Goal: Task Accomplishment & Management: Manage account settings

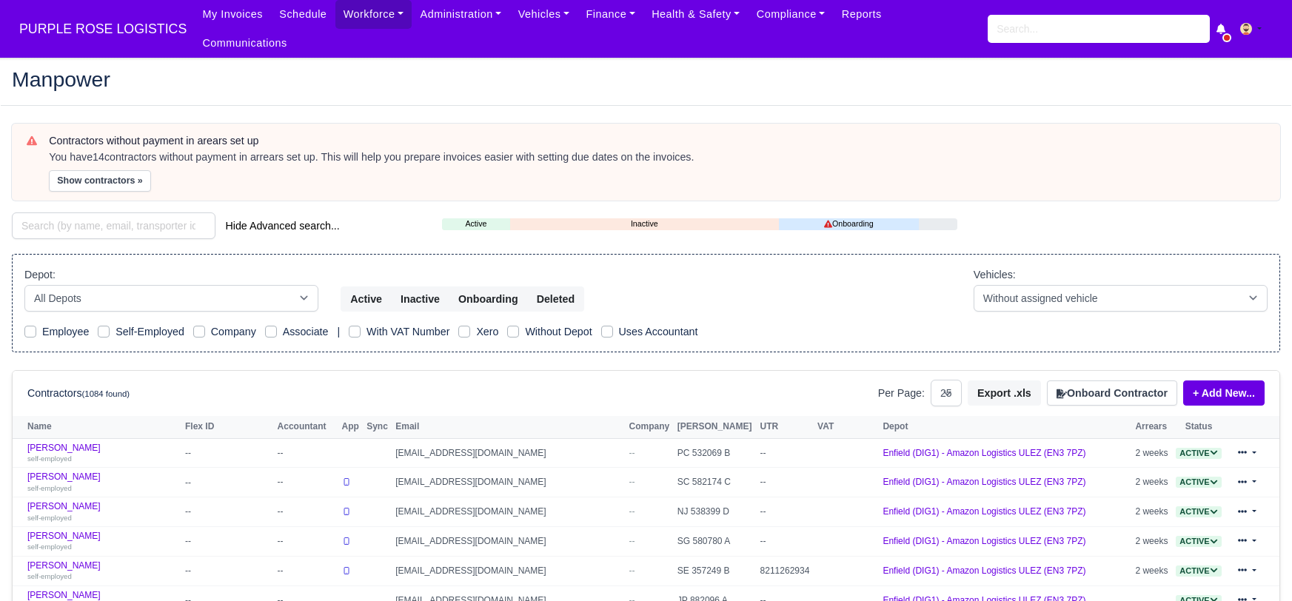
select select "25"
click at [149, 212] on input "search" at bounding box center [114, 225] width 204 height 27
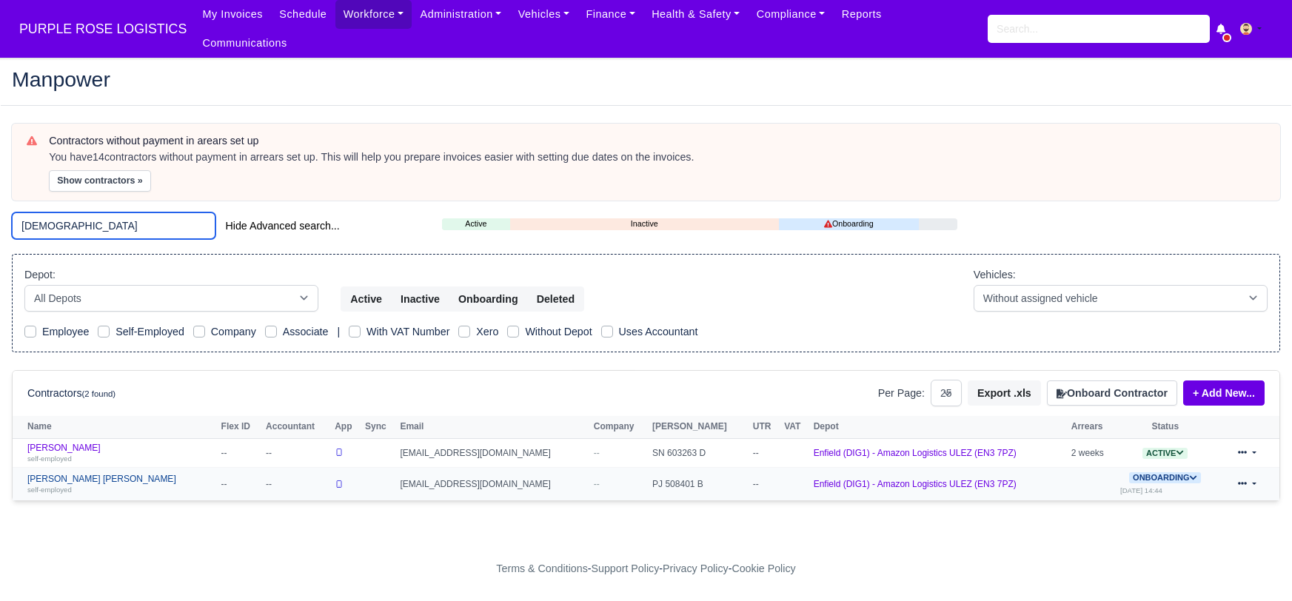
type input "isaa"
click at [84, 474] on link "Isaac Okyere Wiredu self-employed" at bounding box center [120, 484] width 187 height 21
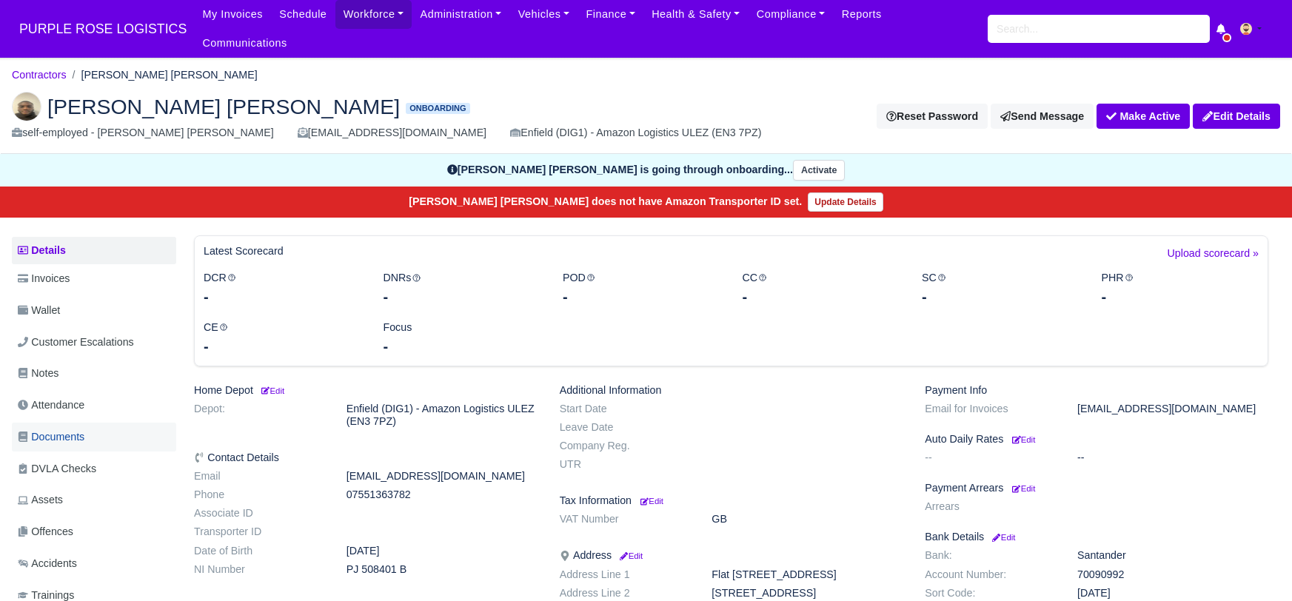
click at [73, 429] on span "Documents" at bounding box center [51, 437] width 67 height 17
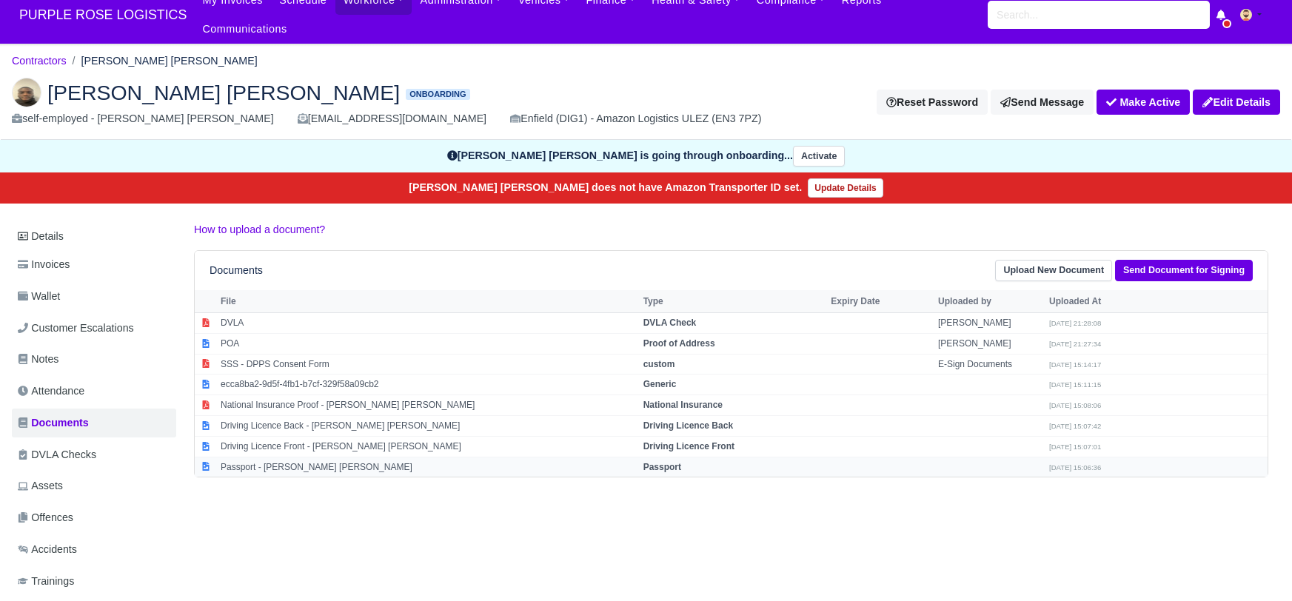
scroll to position [14, 0]
click at [663, 462] on strong "Passport" at bounding box center [662, 467] width 38 height 10
select select "passport"
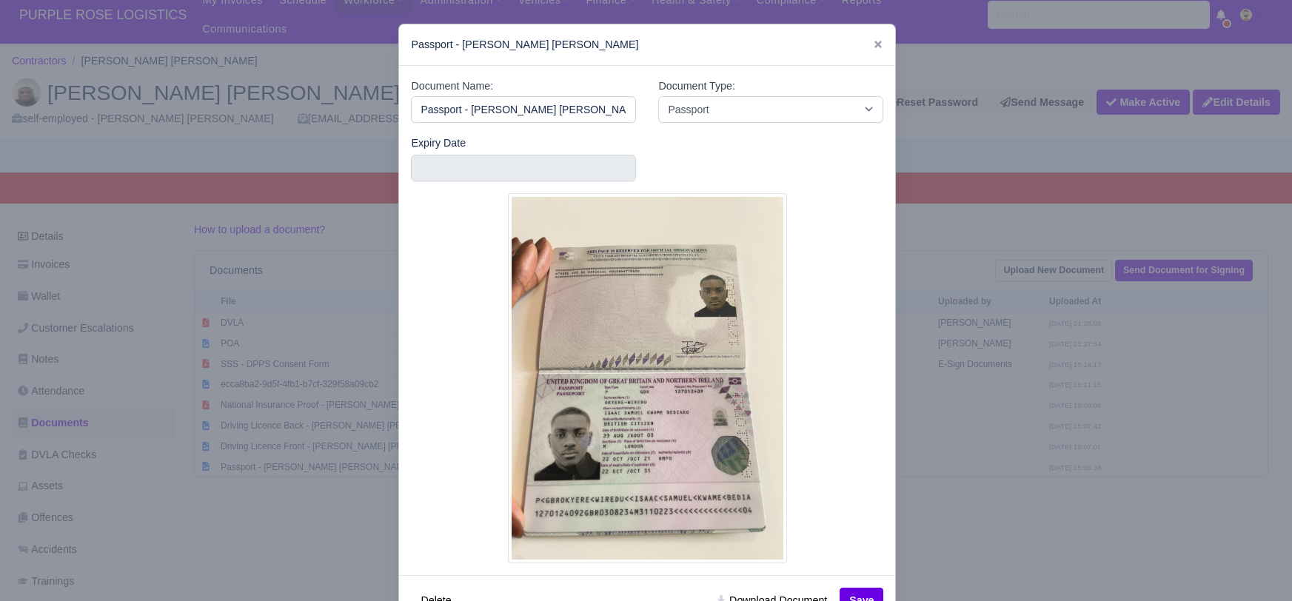
click at [1022, 532] on div at bounding box center [646, 300] width 1292 height 601
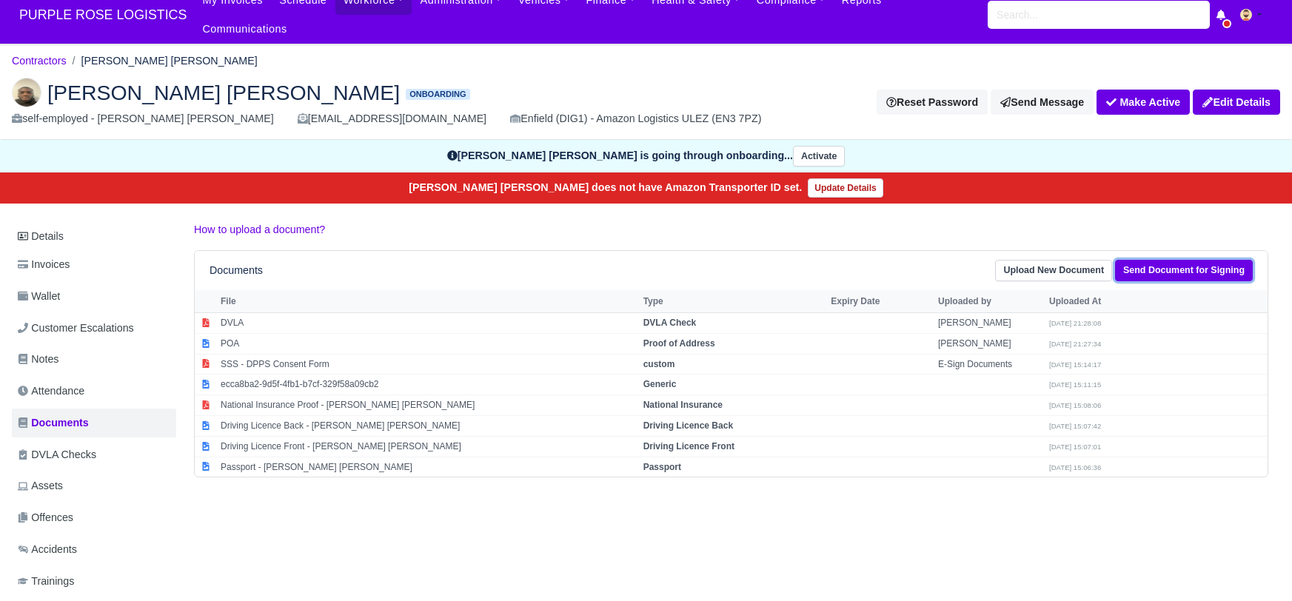
click at [1139, 260] on link "Send Document for Signing" at bounding box center [1184, 270] width 138 height 21
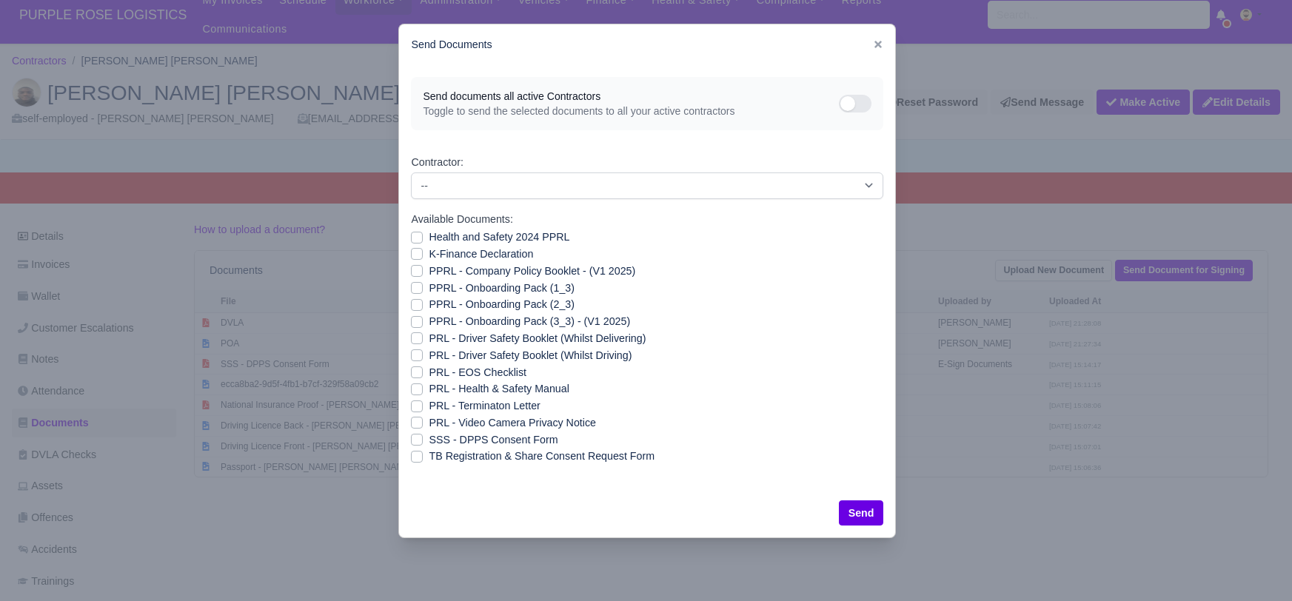
click at [429, 238] on label "Health and Safety 2024 PPRL" at bounding box center [499, 237] width 141 height 17
click at [417, 238] on input "Health and Safety 2024 PPRL" at bounding box center [417, 235] width 12 height 12
checkbox input "true"
drag, startPoint x: 417, startPoint y: 249, endPoint x: 415, endPoint y: 258, distance: 8.3
click at [429, 251] on label "K-Finance Declaration" at bounding box center [481, 254] width 104 height 17
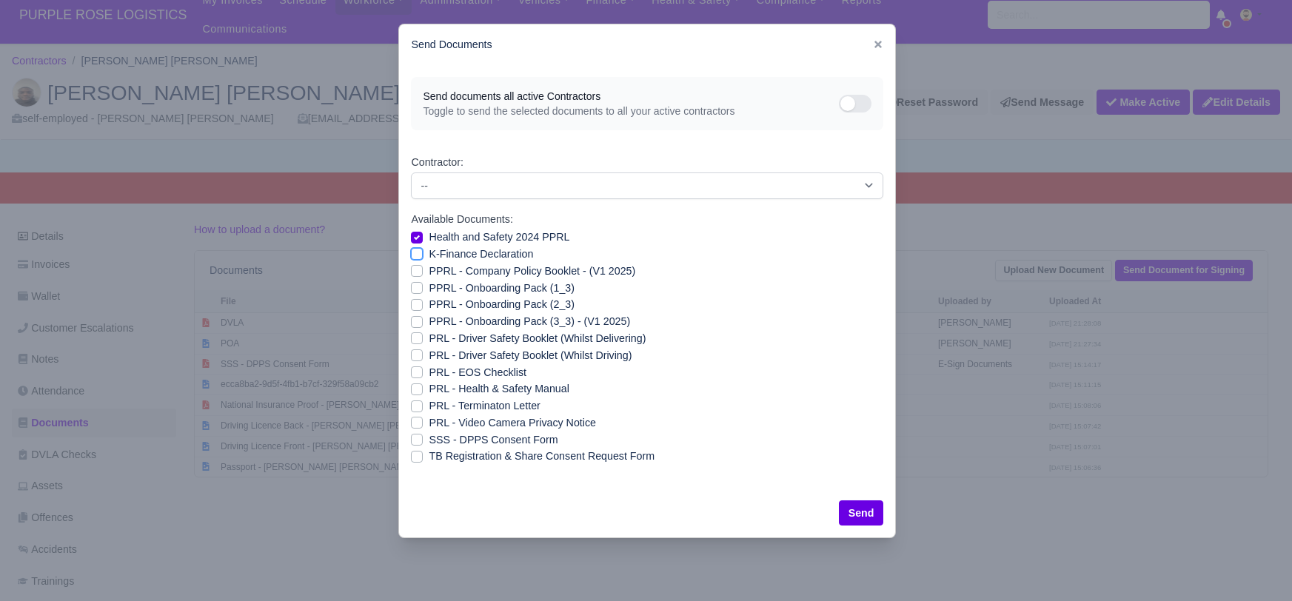
click at [417, 251] on input "K-Finance Declaration" at bounding box center [417, 252] width 12 height 12
checkbox input "true"
click at [429, 266] on label "PPRL - Company Policy Booklet - (V1 2025)" at bounding box center [532, 271] width 207 height 17
click at [415, 266] on input "PPRL - Company Policy Booklet - (V1 2025)" at bounding box center [417, 269] width 12 height 12
checkbox input "true"
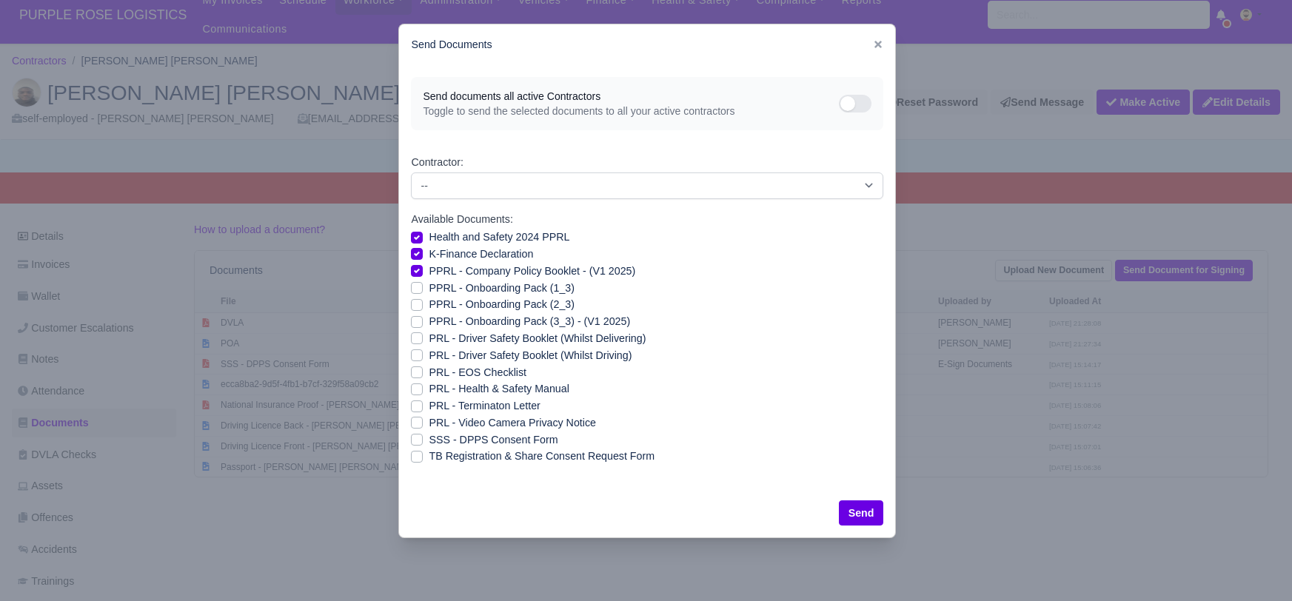
drag, startPoint x: 417, startPoint y: 287, endPoint x: 418, endPoint y: 299, distance: 11.9
click at [429, 291] on label "PPRL - Onboarding Pack (1_3)" at bounding box center [501, 288] width 145 height 17
click at [418, 291] on input "PPRL - Onboarding Pack (1_3)" at bounding box center [417, 286] width 12 height 12
checkbox input "true"
click at [429, 303] on label "PPRL - Onboarding Pack (2_3)" at bounding box center [501, 304] width 145 height 17
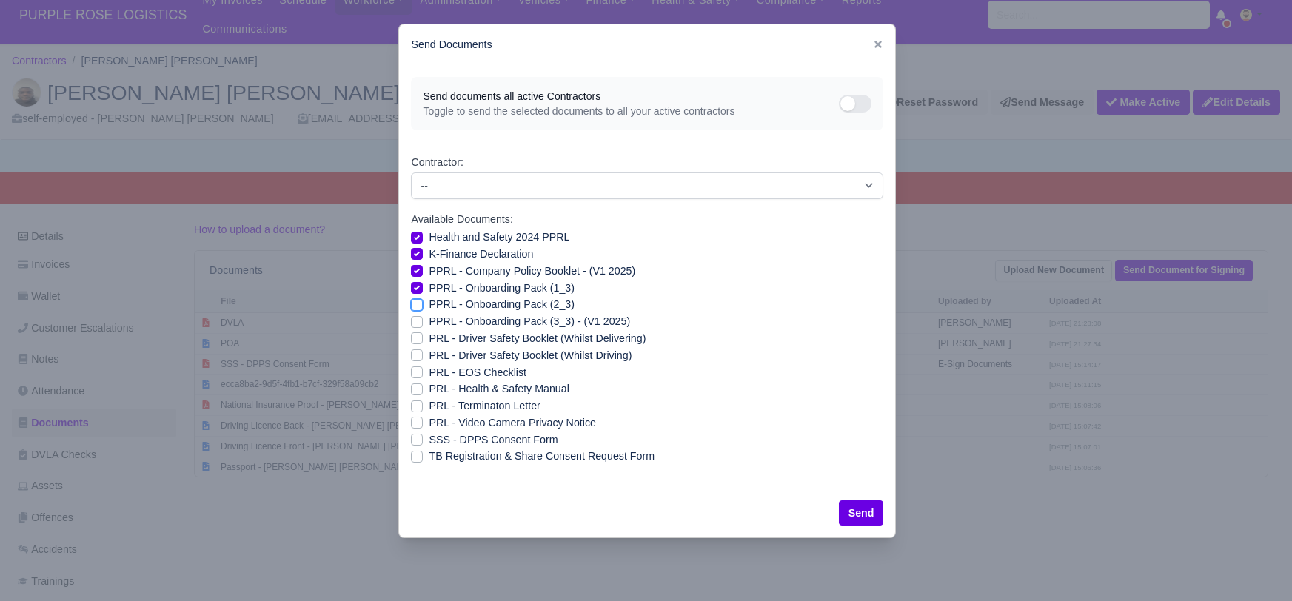
click at [418, 303] on input "PPRL - Onboarding Pack (2_3)" at bounding box center [417, 302] width 12 height 12
checkbox input "true"
click at [429, 318] on label "PPRL - Onboarding Pack (3_3) - (V1 2025)" at bounding box center [529, 321] width 201 height 17
click at [413, 318] on input "PPRL - Onboarding Pack (3_3) - (V1 2025)" at bounding box center [417, 319] width 12 height 12
checkbox input "true"
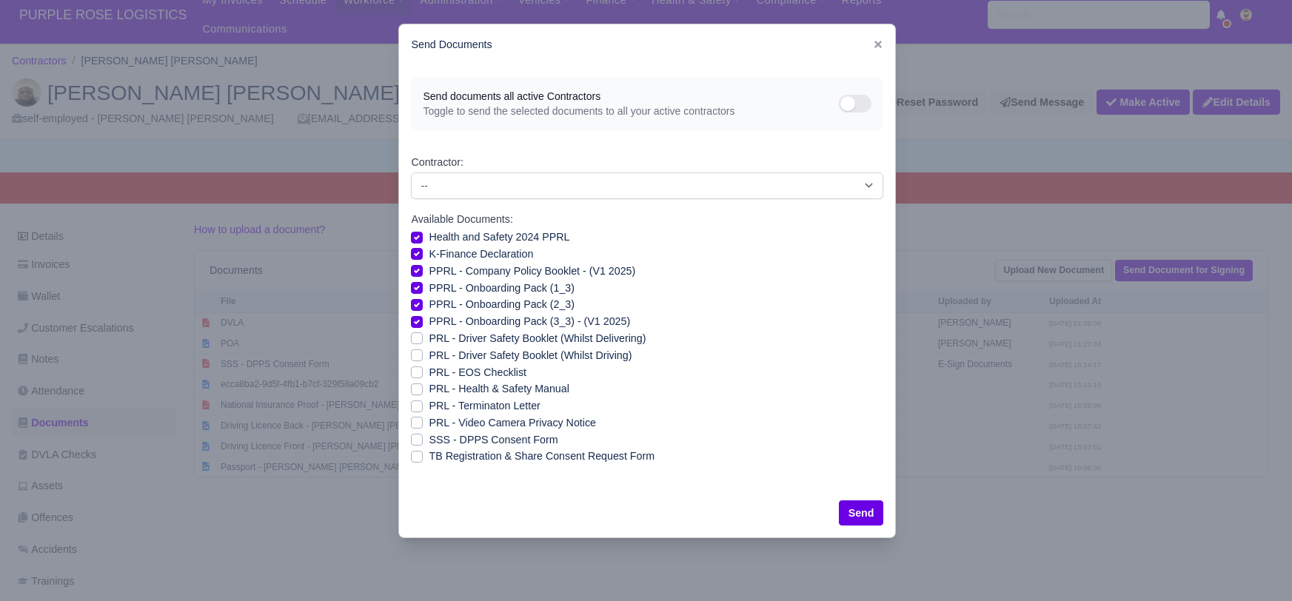
click at [429, 338] on label "PRL - Driver Safety Booklet (Whilst Delivering)" at bounding box center [537, 338] width 217 height 17
click at [415, 338] on input "PRL - Driver Safety Booklet (Whilst Delivering)" at bounding box center [417, 336] width 12 height 12
checkbox input "true"
click at [429, 349] on label "PRL - Driver Safety Booklet (Whilst Driving)" at bounding box center [530, 355] width 203 height 17
click at [415, 349] on input "PRL - Driver Safety Booklet (Whilst Driving)" at bounding box center [417, 353] width 12 height 12
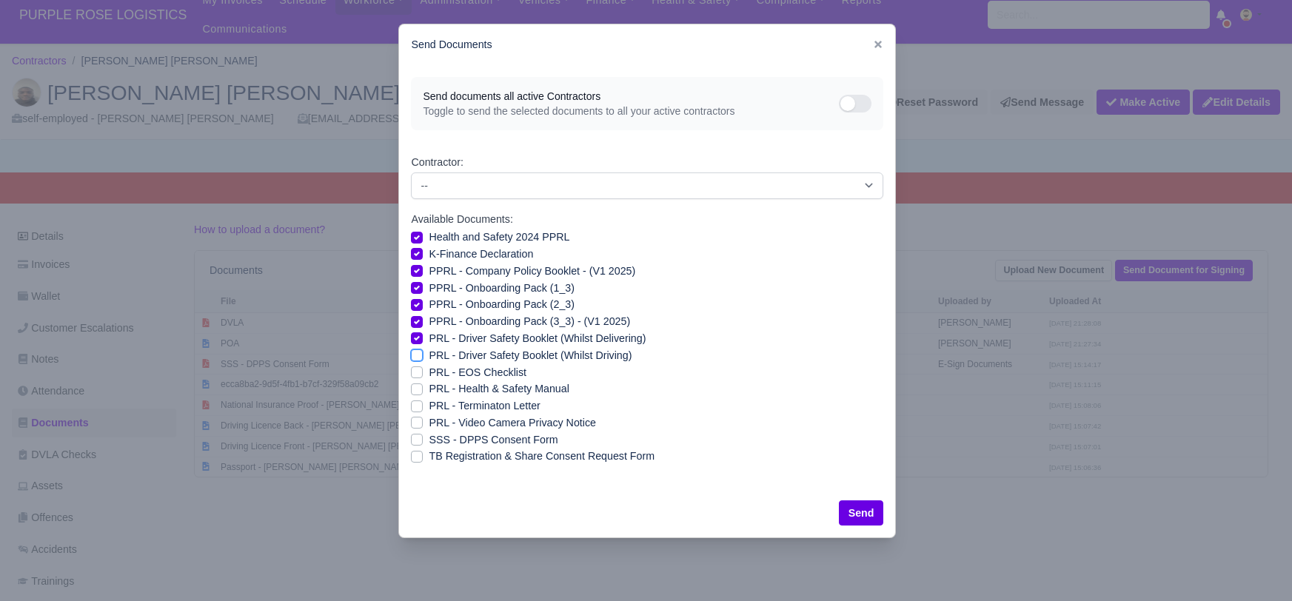
checkbox input "true"
click at [429, 383] on label "PRL - Health & Safety Manual" at bounding box center [499, 388] width 140 height 17
click at [417, 383] on input "PRL - Health & Safety Manual" at bounding box center [417, 386] width 12 height 12
checkbox input "true"
click at [429, 421] on label "PRL - Video Camera Privacy Notice" at bounding box center [512, 423] width 167 height 17
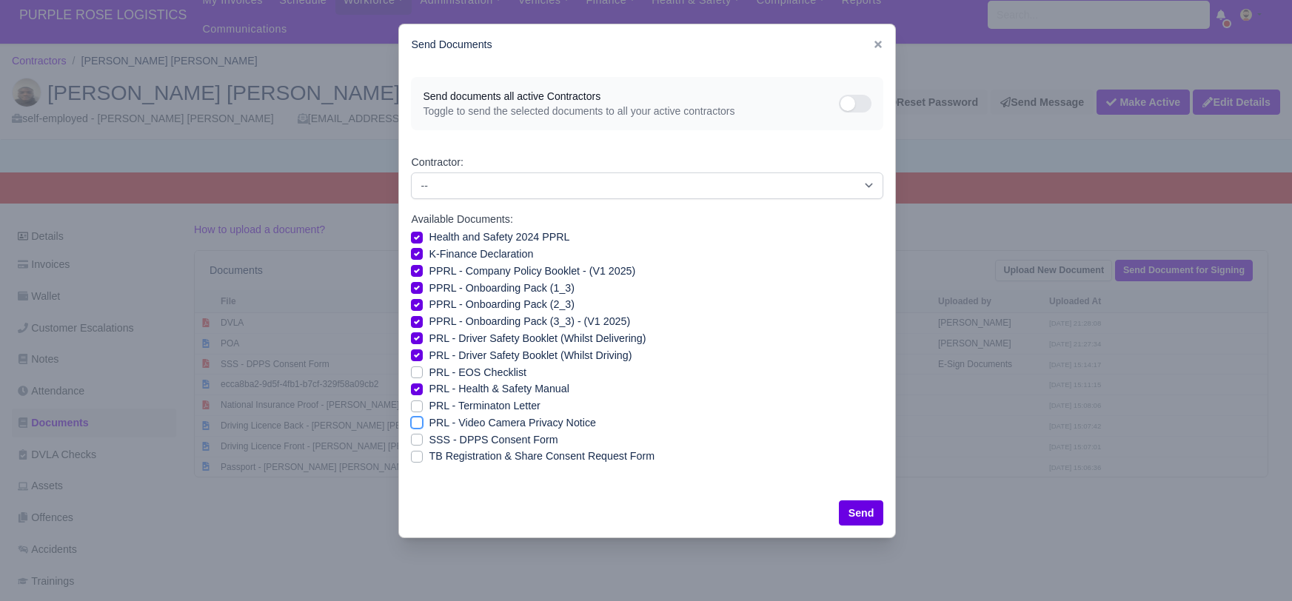
click at [417, 421] on input "PRL - Video Camera Privacy Notice" at bounding box center [417, 421] width 12 height 12
checkbox input "true"
click at [859, 509] on button "Send" at bounding box center [861, 512] width 45 height 25
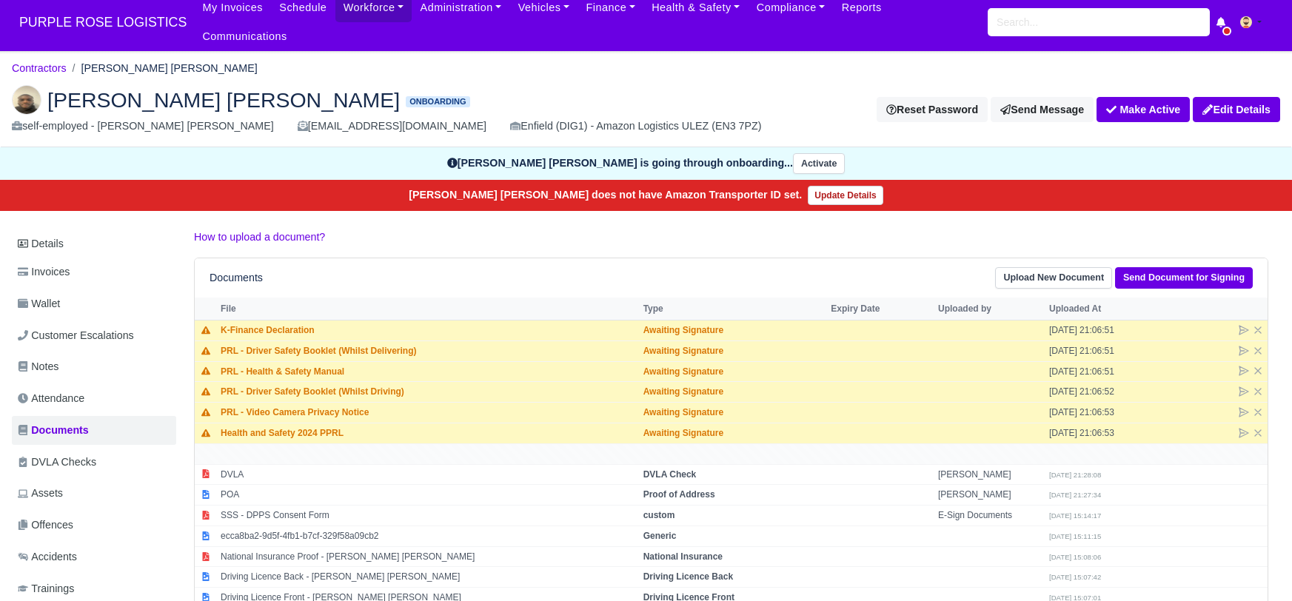
scroll to position [7, 0]
click at [38, 62] on link "Contractors" at bounding box center [39, 68] width 55 height 12
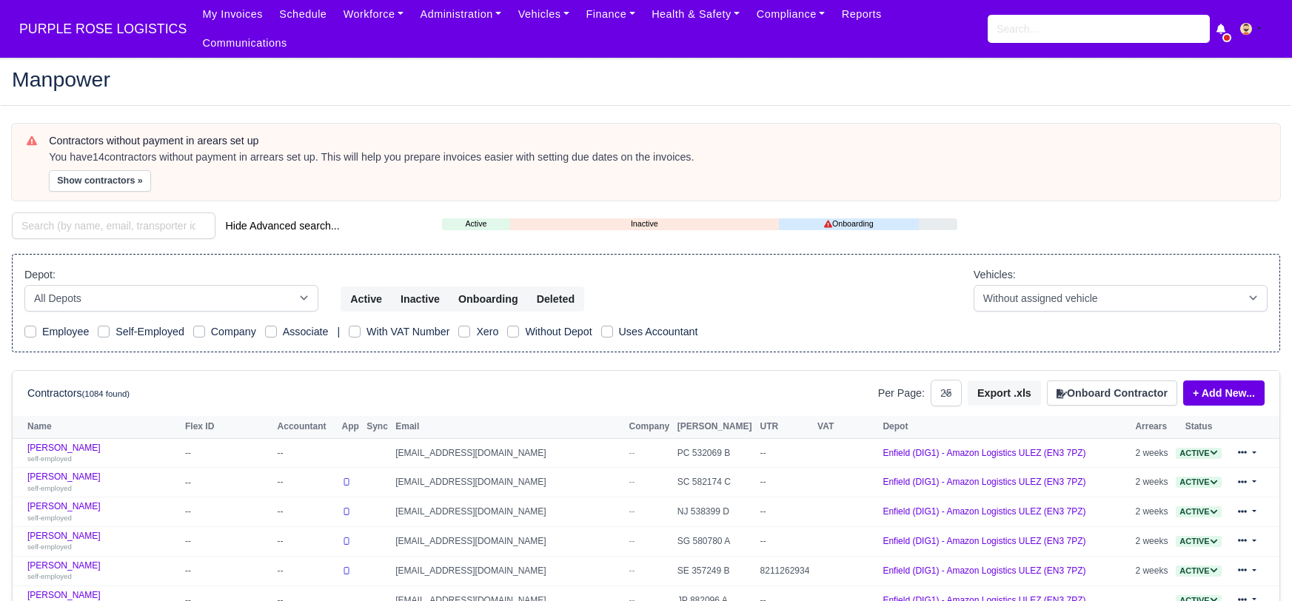
select select "25"
click at [110, 212] on input "search" at bounding box center [114, 225] width 204 height 27
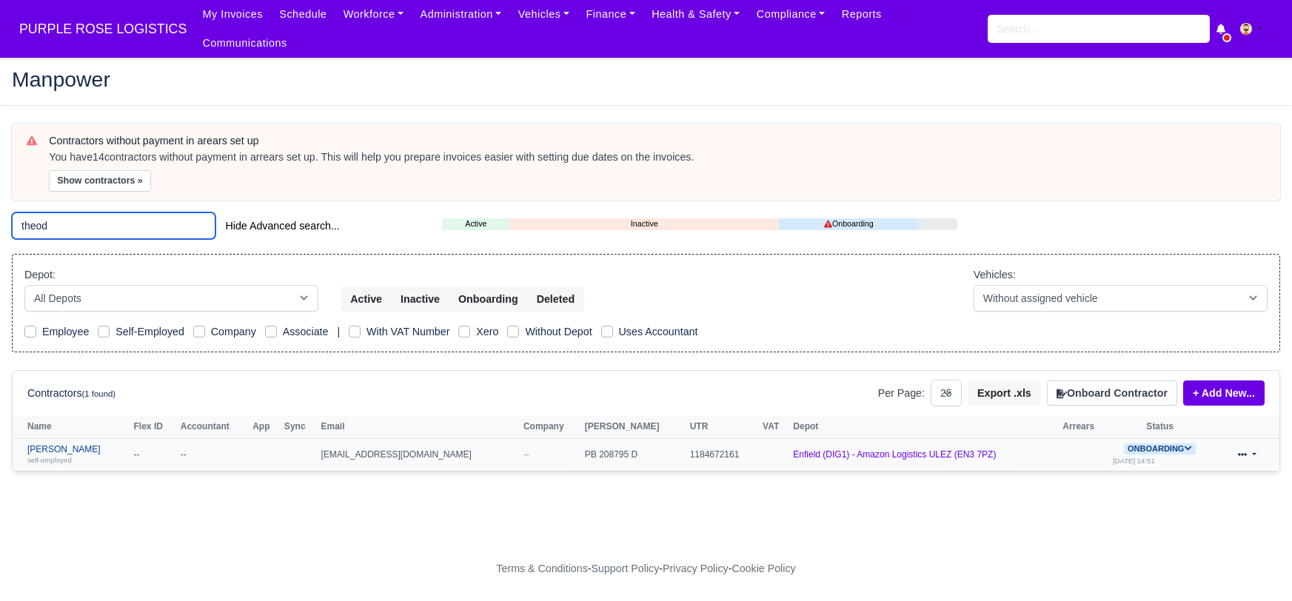
type input "theod"
click at [70, 444] on link "Theodore Hudson self-employed" at bounding box center [76, 454] width 99 height 21
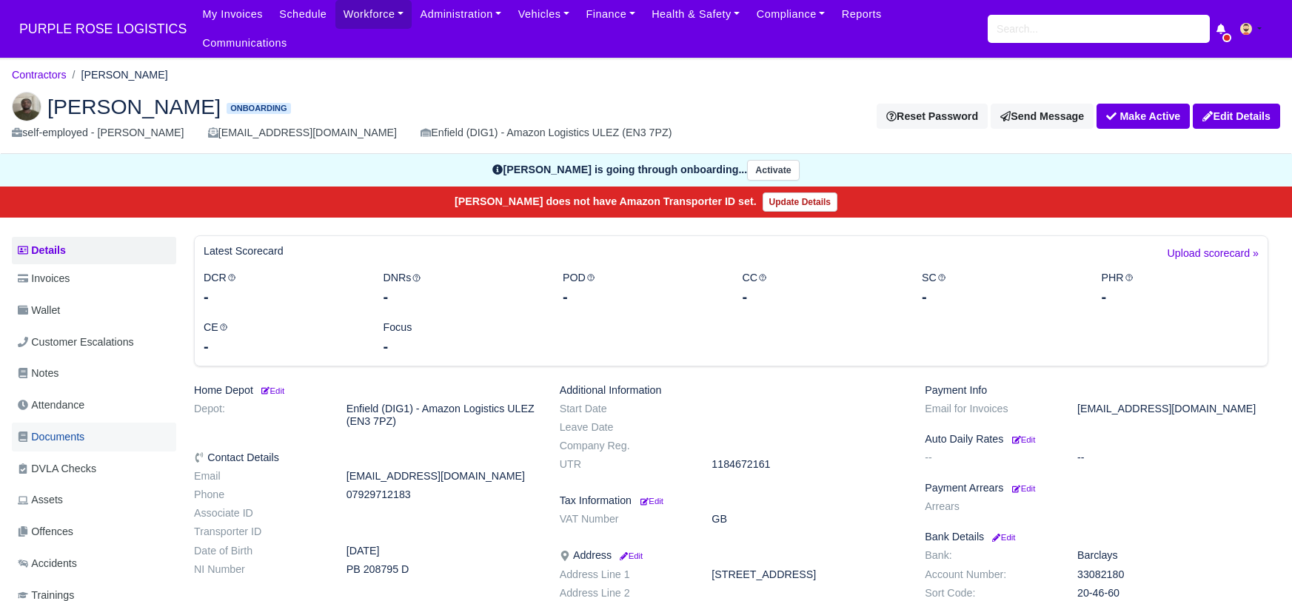
click at [42, 429] on span "Documents" at bounding box center [51, 437] width 67 height 17
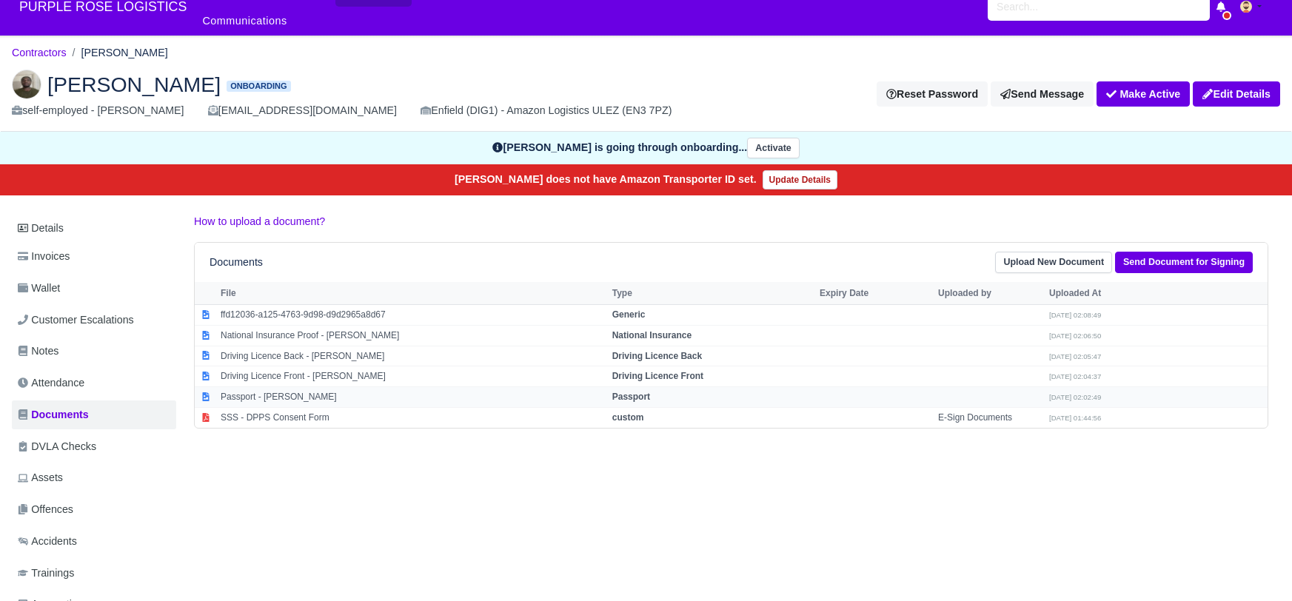
scroll to position [22, 0]
click at [647, 392] on strong "Passport" at bounding box center [631, 397] width 38 height 10
select select "passport"
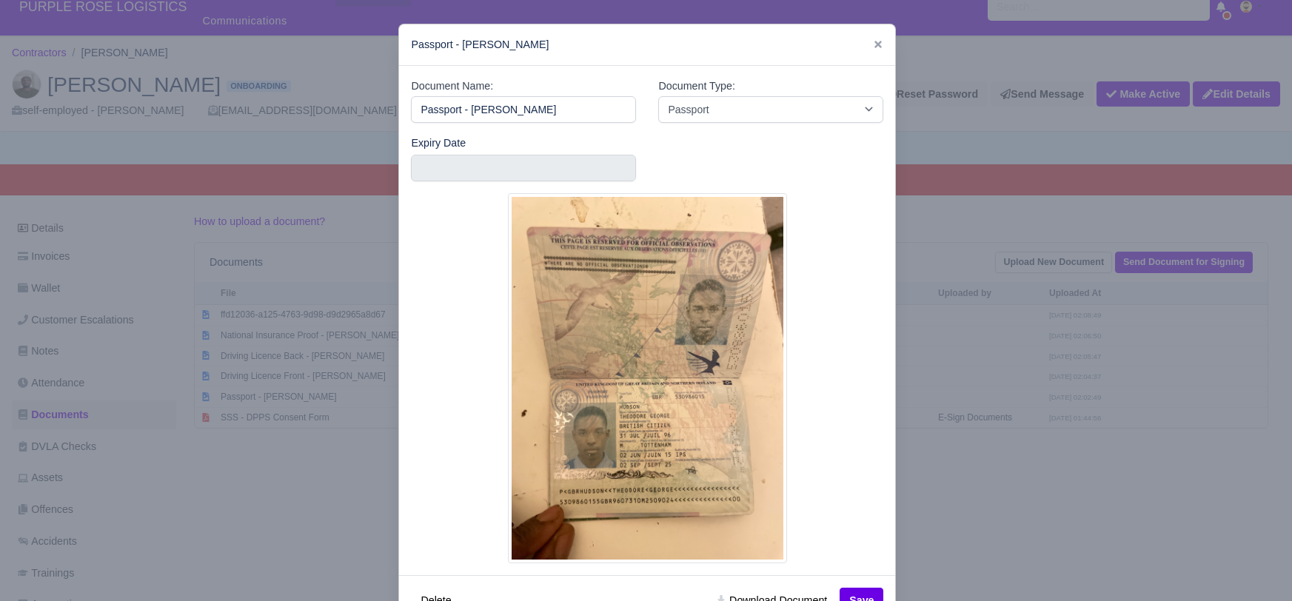
click at [929, 521] on div at bounding box center [646, 300] width 1292 height 601
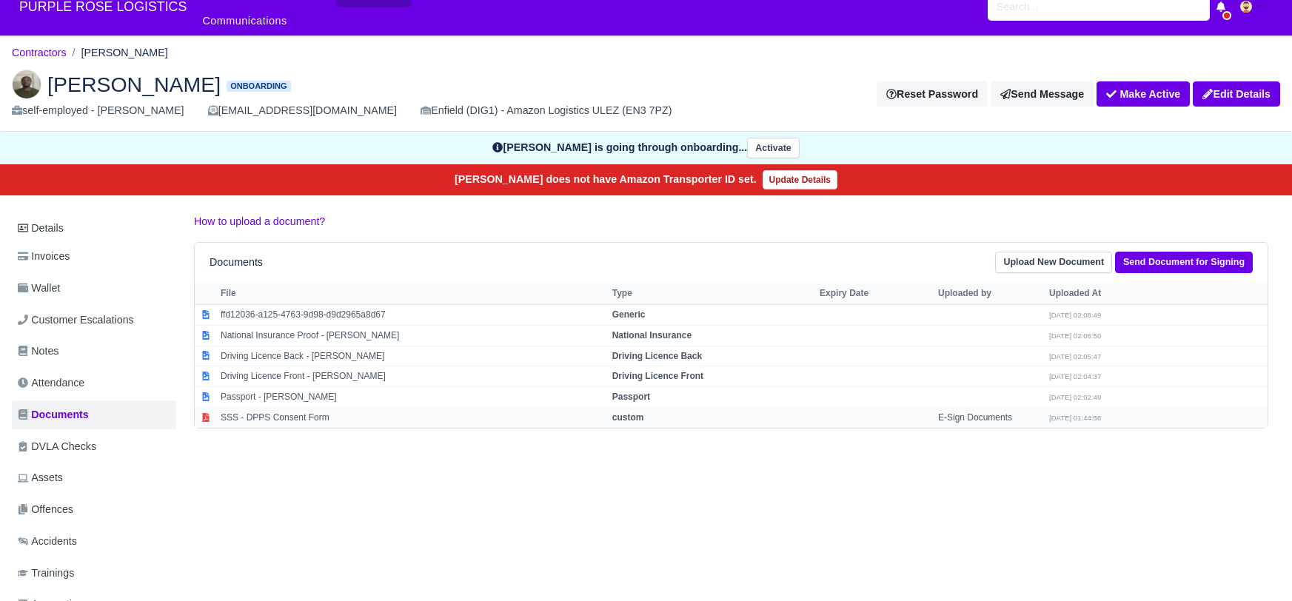
drag, startPoint x: 682, startPoint y: 353, endPoint x: 765, endPoint y: 398, distance: 94.4
click at [687, 371] on strong "Driving Licence Front" at bounding box center [657, 376] width 91 height 10
select select "driving-licence-front"
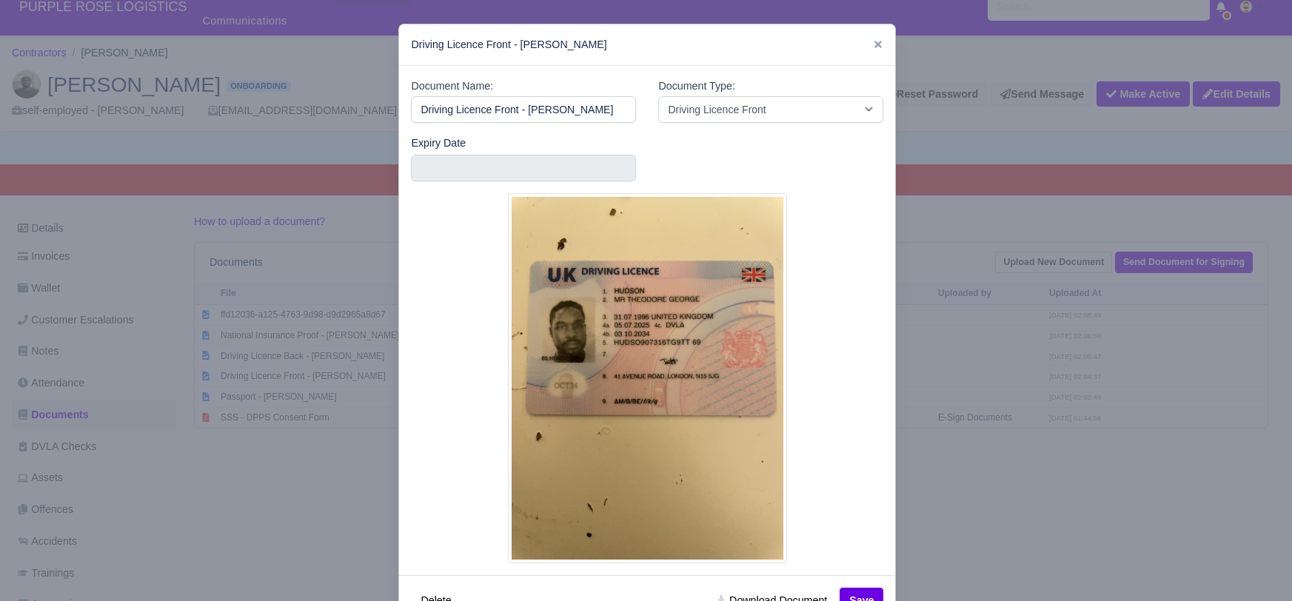
drag, startPoint x: 963, startPoint y: 489, endPoint x: 691, endPoint y: 409, distance: 283.4
click at [928, 483] on div at bounding box center [646, 300] width 1292 height 601
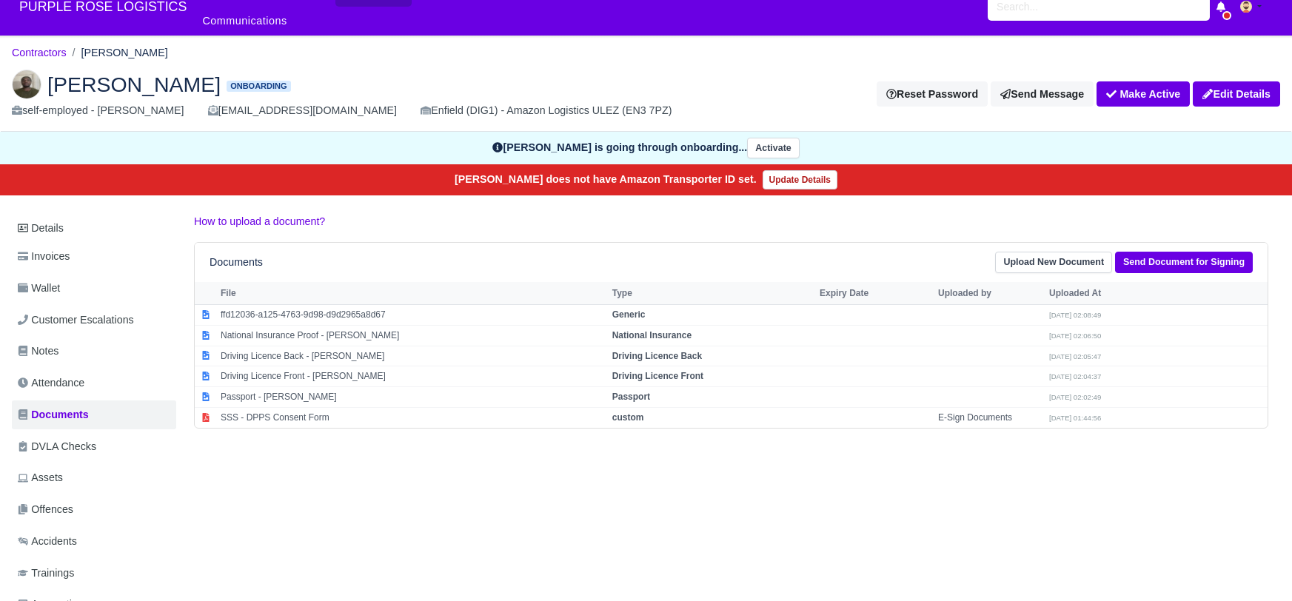
drag, startPoint x: 663, startPoint y: 355, endPoint x: 803, endPoint y: 427, distance: 157.3
click at [664, 371] on strong "Driving Licence Front" at bounding box center [657, 376] width 91 height 10
select select "driving-licence-front"
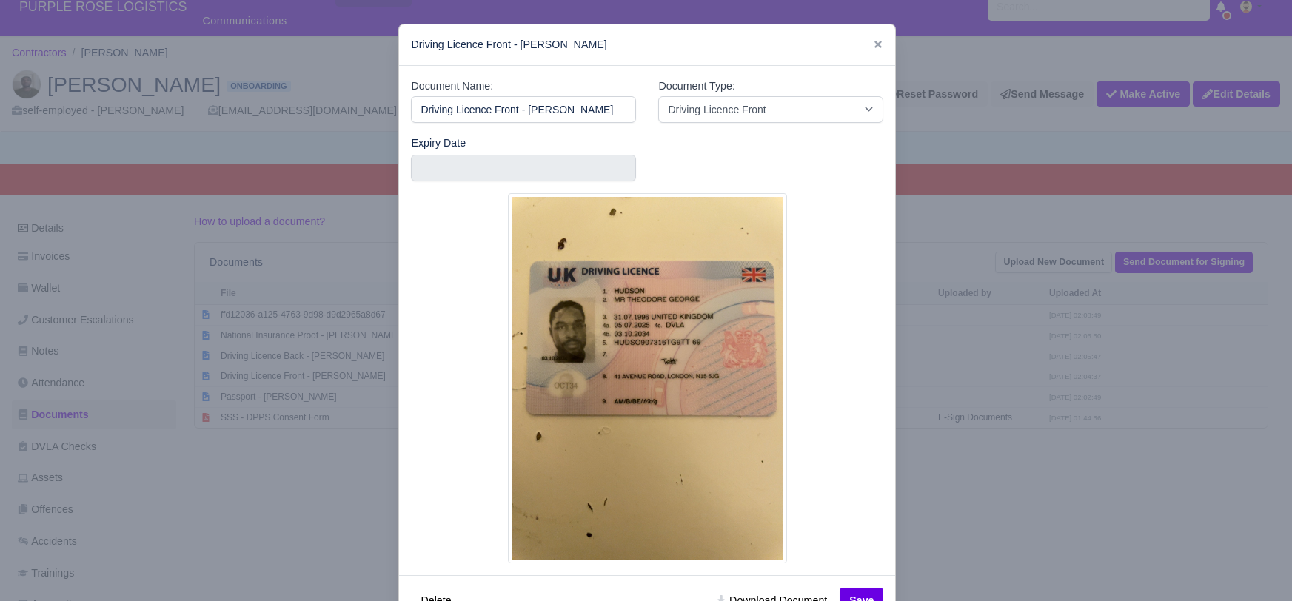
drag, startPoint x: 978, startPoint y: 533, endPoint x: 956, endPoint y: 523, distance: 23.5
click at [974, 531] on div at bounding box center [646, 300] width 1292 height 601
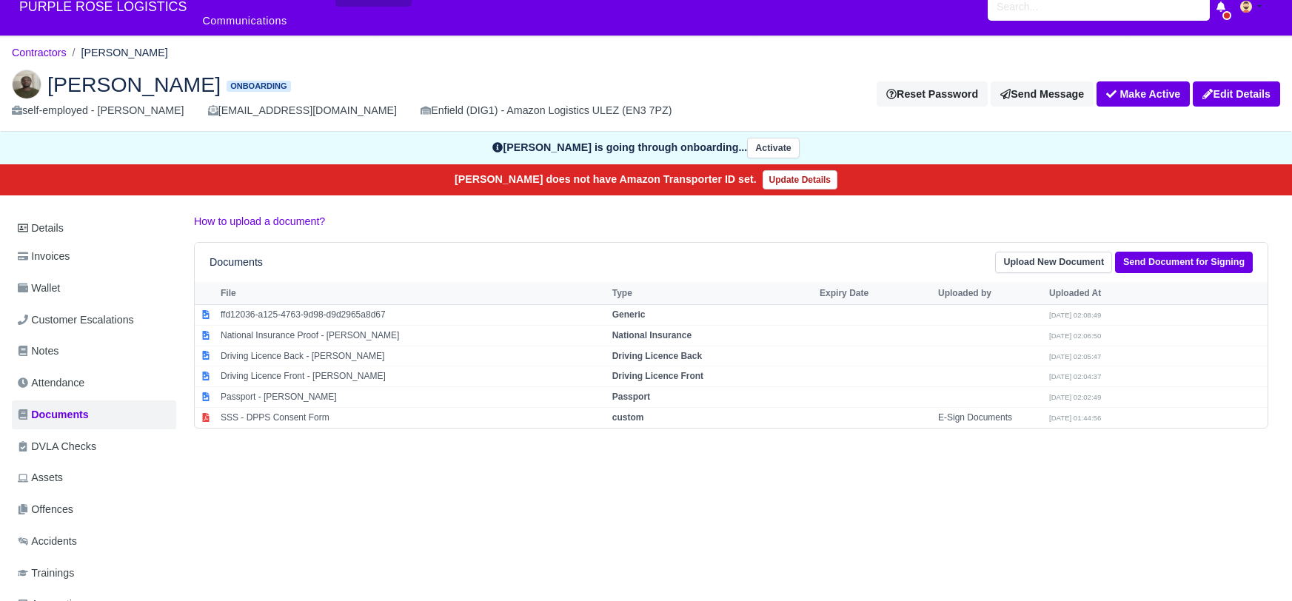
drag, startPoint x: 704, startPoint y: 332, endPoint x: 916, endPoint y: 423, distance: 230.8
click at [711, 346] on td "Driving Licence Back" at bounding box center [711, 356] width 207 height 21
select select "driving-licence-back"
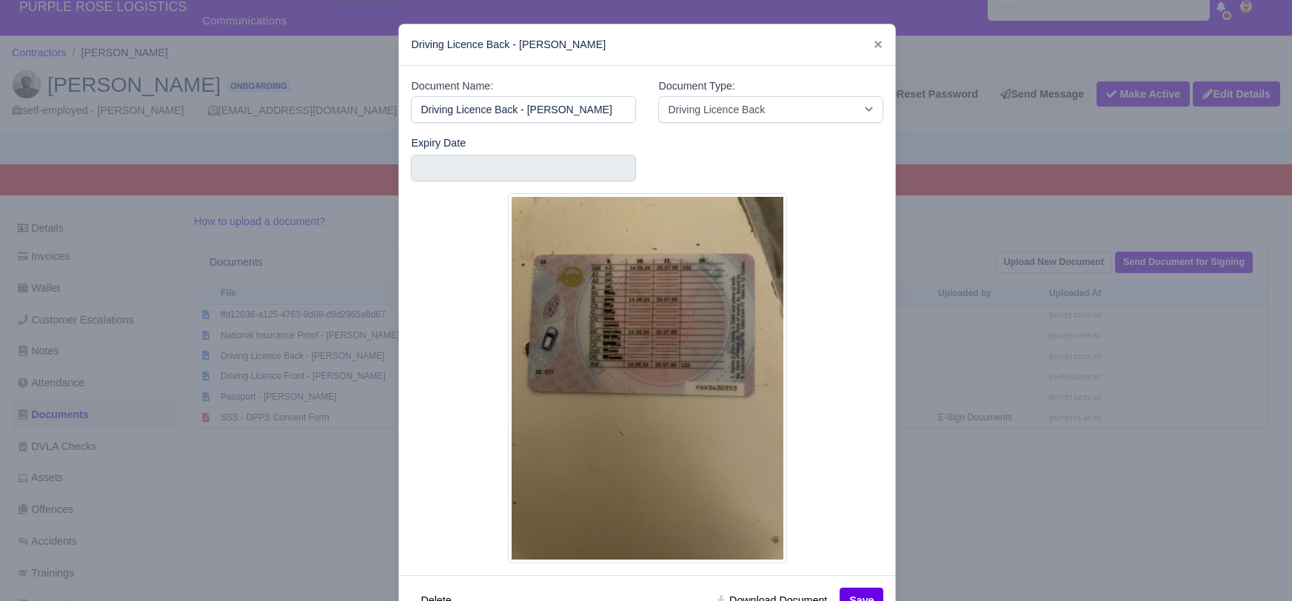
click at [1016, 492] on div at bounding box center [646, 300] width 1292 height 601
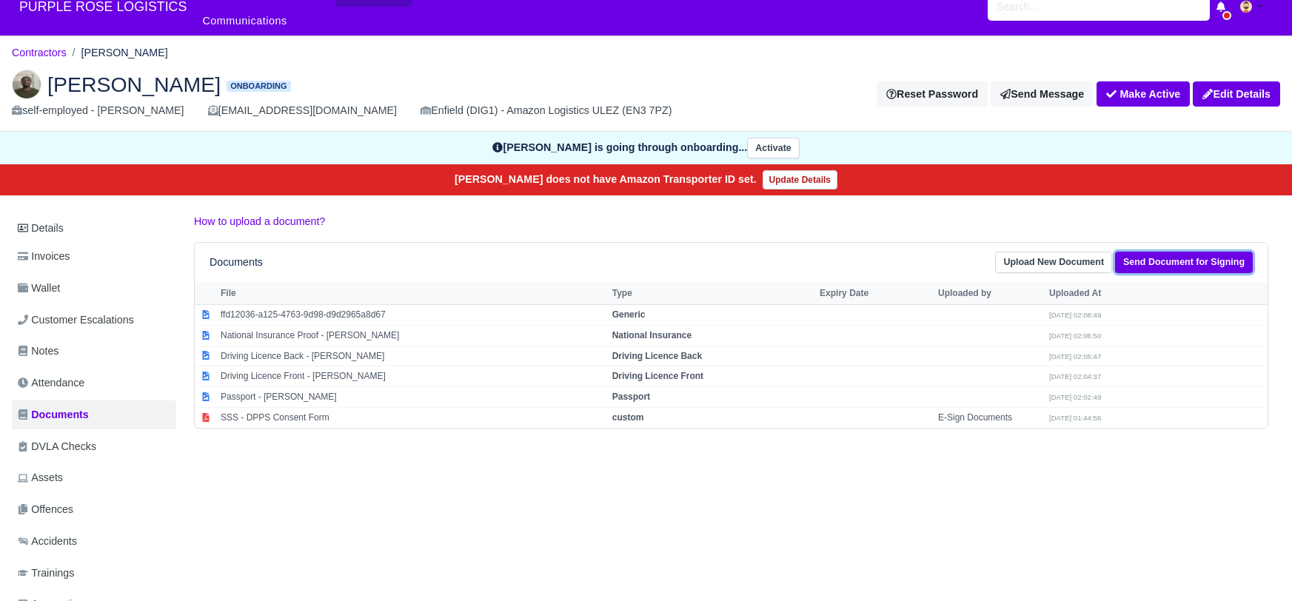
click at [1175, 252] on link "Send Document for Signing" at bounding box center [1184, 262] width 138 height 21
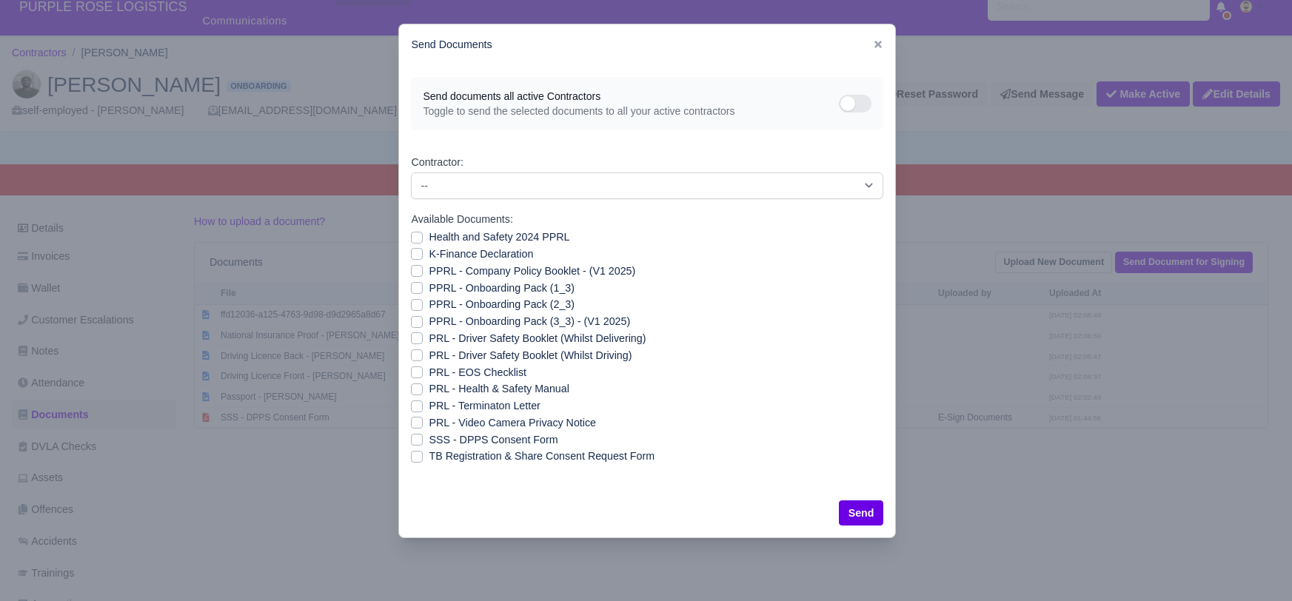
click at [429, 233] on label "Health and Safety 2024 PPRL" at bounding box center [499, 237] width 141 height 17
click at [420, 233] on input "Health and Safety 2024 PPRL" at bounding box center [417, 235] width 12 height 12
checkbox input "true"
drag, startPoint x: 414, startPoint y: 246, endPoint x: 417, endPoint y: 266, distance: 20.3
click at [415, 252] on div "K-Finance Declaration" at bounding box center [647, 254] width 472 height 17
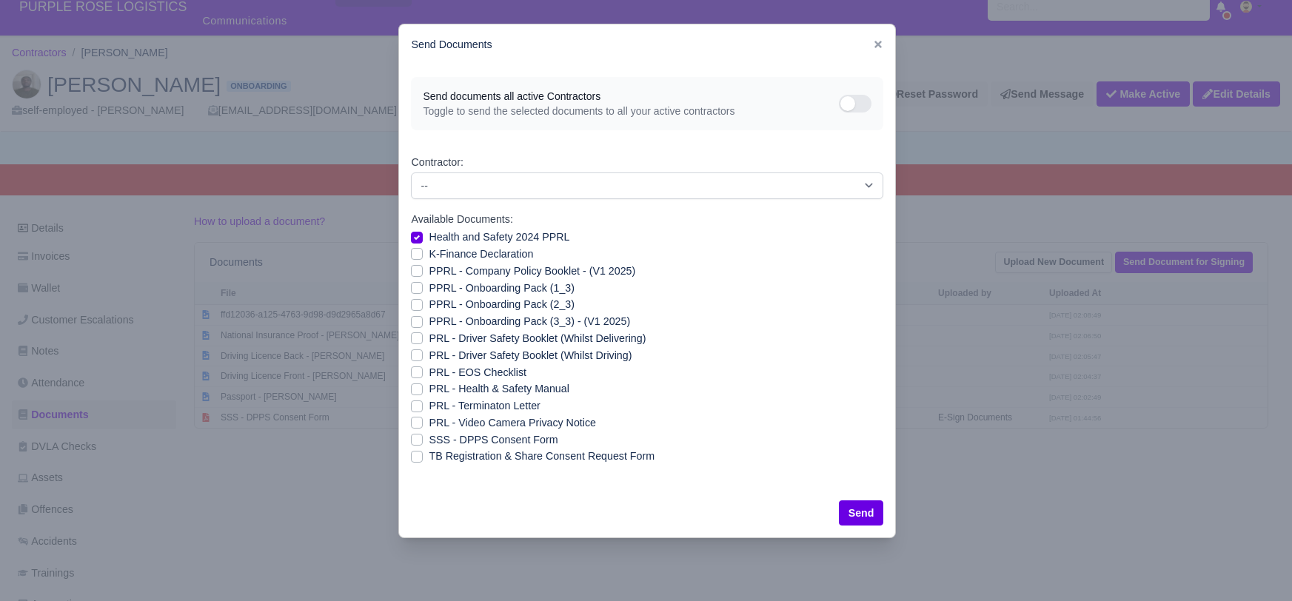
drag, startPoint x: 416, startPoint y: 251, endPoint x: 413, endPoint y: 260, distance: 9.4
click at [429, 252] on label "K-Finance Declaration" at bounding box center [481, 254] width 104 height 17
click at [416, 252] on input "K-Finance Declaration" at bounding box center [417, 252] width 12 height 12
checkbox input "true"
click at [429, 271] on label "PPRL - Company Policy Booklet - (V1 2025)" at bounding box center [532, 271] width 207 height 17
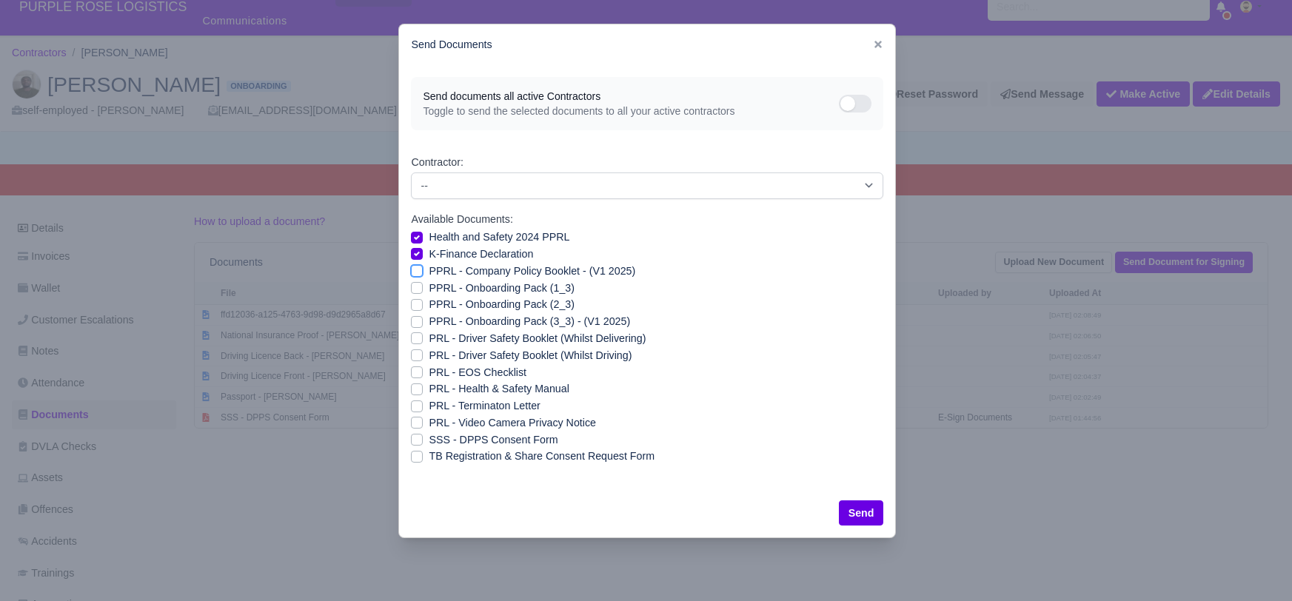
click at [412, 271] on input "PPRL - Company Policy Booklet - (V1 2025)" at bounding box center [417, 269] width 12 height 12
checkbox input "true"
drag, startPoint x: 420, startPoint y: 284, endPoint x: 420, endPoint y: 293, distance: 8.9
click at [429, 285] on label "PPRL - Onboarding Pack (1_3)" at bounding box center [501, 288] width 145 height 17
click at [420, 285] on input "PPRL - Onboarding Pack (1_3)" at bounding box center [417, 286] width 12 height 12
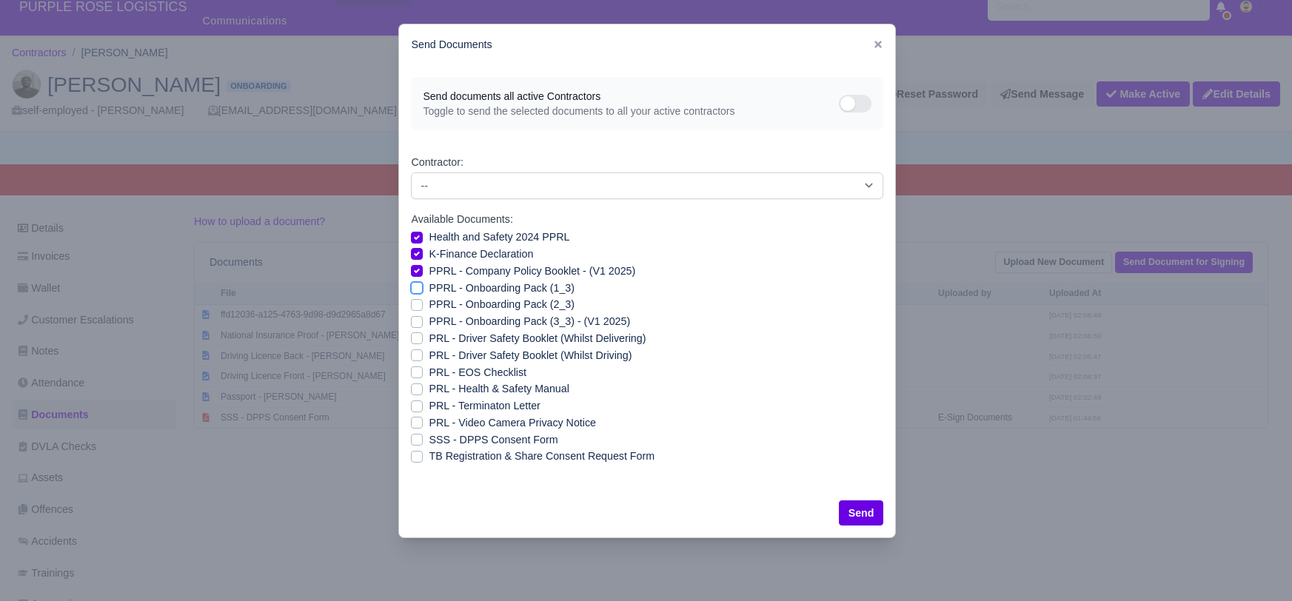
checkbox input "true"
drag, startPoint x: 418, startPoint y: 302, endPoint x: 417, endPoint y: 323, distance: 21.5
click at [429, 305] on label "PPRL - Onboarding Pack (2_3)" at bounding box center [501, 304] width 145 height 17
click at [418, 305] on input "PPRL - Onboarding Pack (2_3)" at bounding box center [417, 302] width 12 height 12
checkbox input "true"
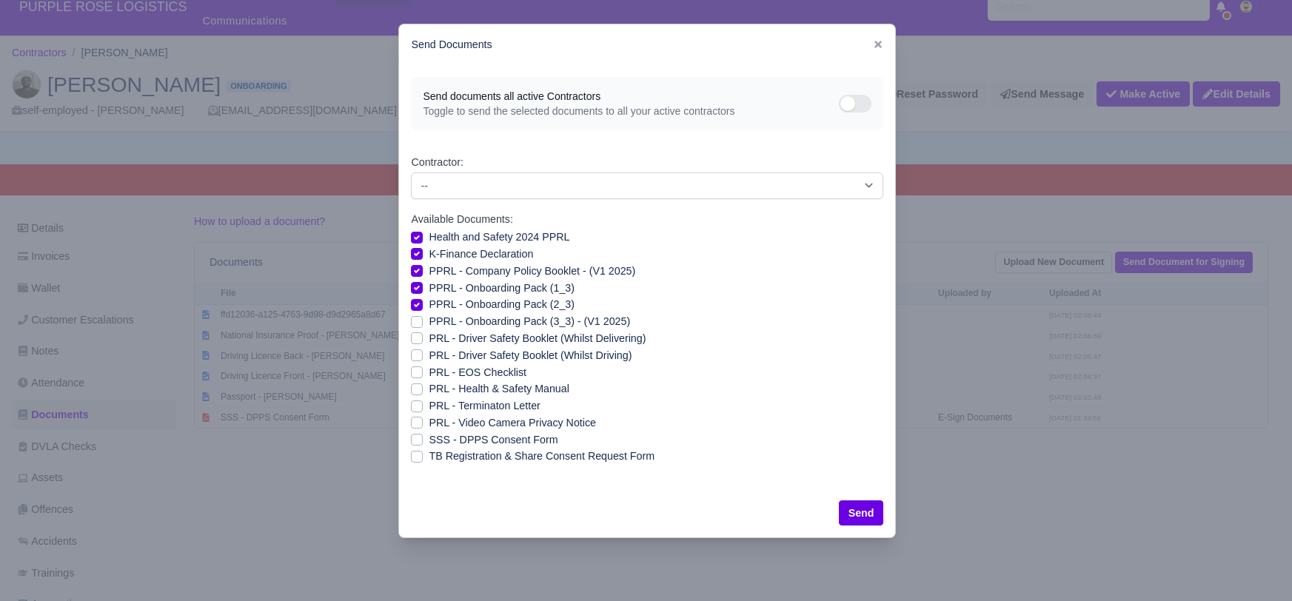
drag, startPoint x: 415, startPoint y: 323, endPoint x: 410, endPoint y: 349, distance: 25.6
click at [429, 323] on label "PPRL - Onboarding Pack (3_3) - (V1 2025)" at bounding box center [529, 321] width 201 height 17
click at [415, 323] on input "PPRL - Onboarding Pack (3_3) - (V1 2025)" at bounding box center [417, 319] width 12 height 12
checkbox input "true"
click at [429, 339] on label "PRL - Driver Safety Booklet (Whilst Delivering)" at bounding box center [537, 338] width 217 height 17
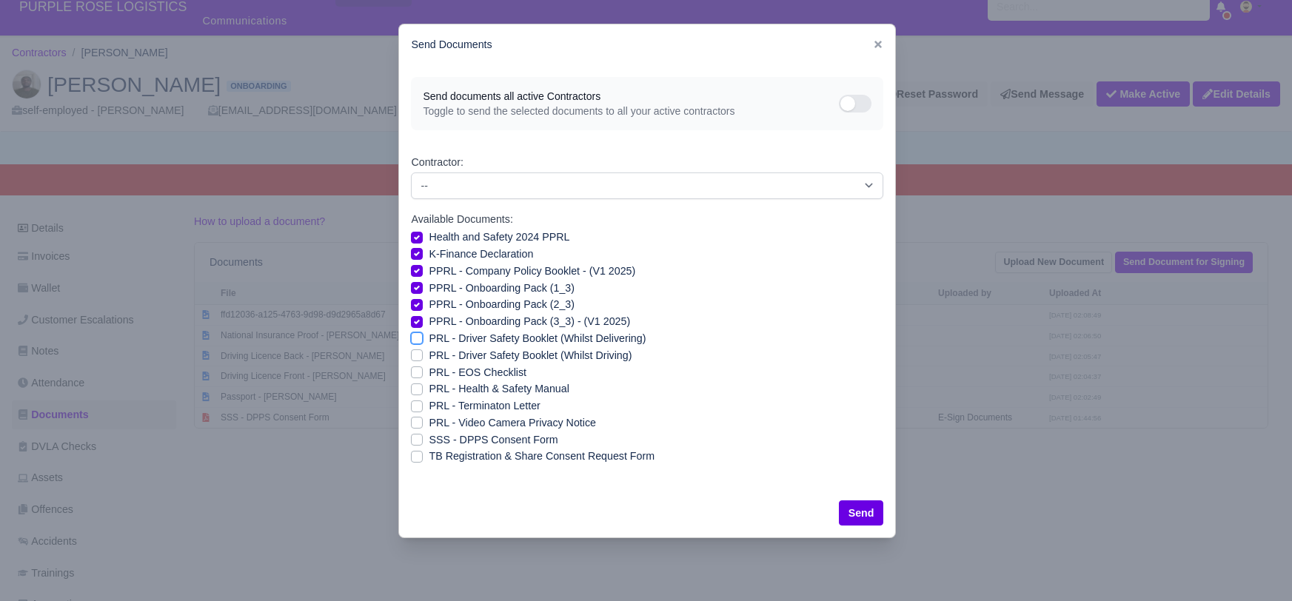
click at [414, 339] on input "PRL - Driver Safety Booklet (Whilst Delivering)" at bounding box center [417, 336] width 12 height 12
checkbox input "true"
click at [429, 351] on label "PRL - Driver Safety Booklet (Whilst Driving)" at bounding box center [530, 355] width 203 height 17
click at [414, 351] on input "PRL - Driver Safety Booklet (Whilst Driving)" at bounding box center [417, 353] width 12 height 12
checkbox input "true"
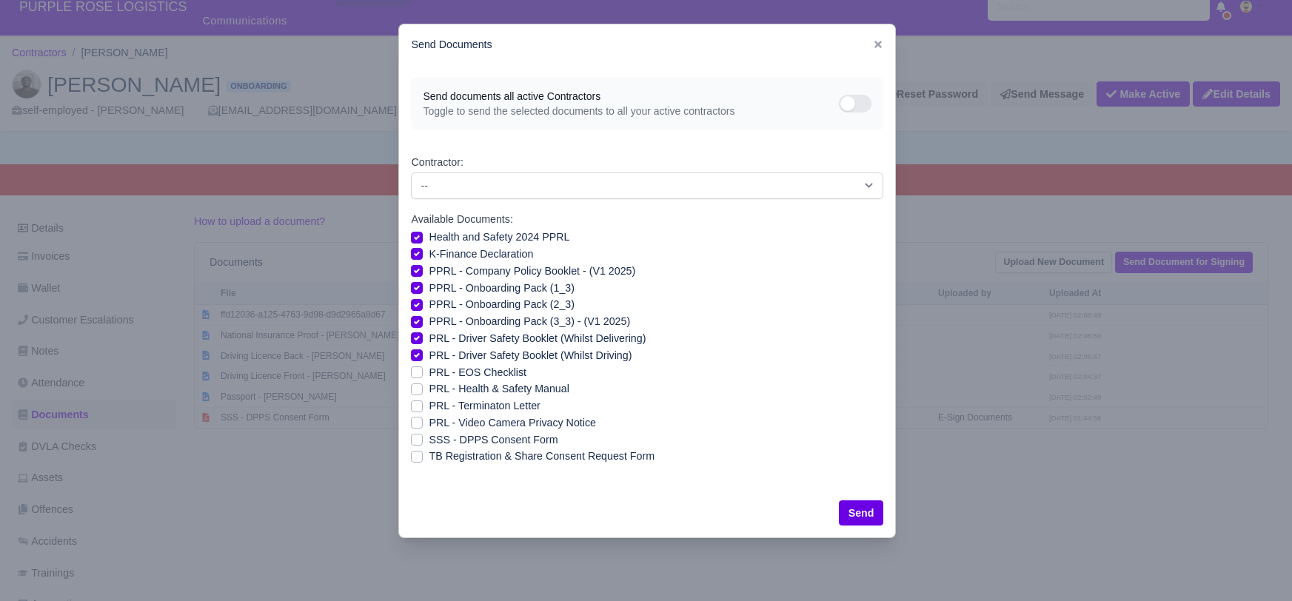
click at [429, 391] on label "PRL - Health & Safety Manual" at bounding box center [499, 388] width 140 height 17
click at [417, 391] on input "PRL - Health & Safety Manual" at bounding box center [417, 386] width 12 height 12
checkbox input "true"
click at [429, 426] on label "PRL - Video Camera Privacy Notice" at bounding box center [512, 423] width 167 height 17
click at [419, 426] on input "PRL - Video Camera Privacy Notice" at bounding box center [417, 421] width 12 height 12
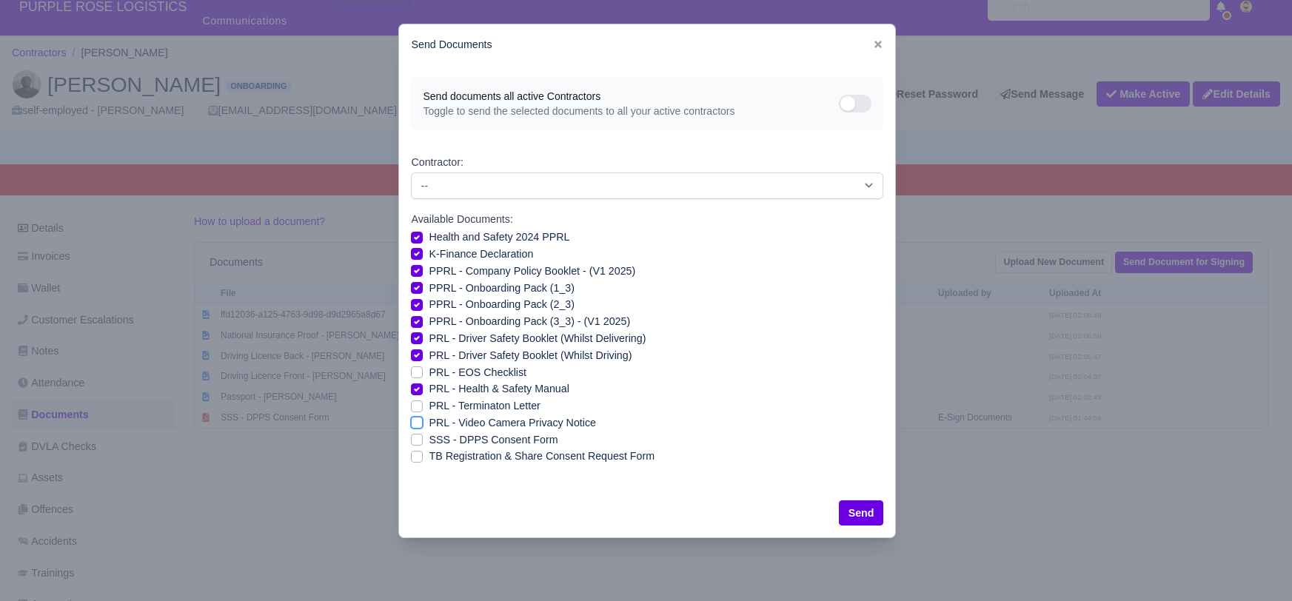
checkbox input "true"
click at [876, 509] on button "Send" at bounding box center [861, 512] width 45 height 25
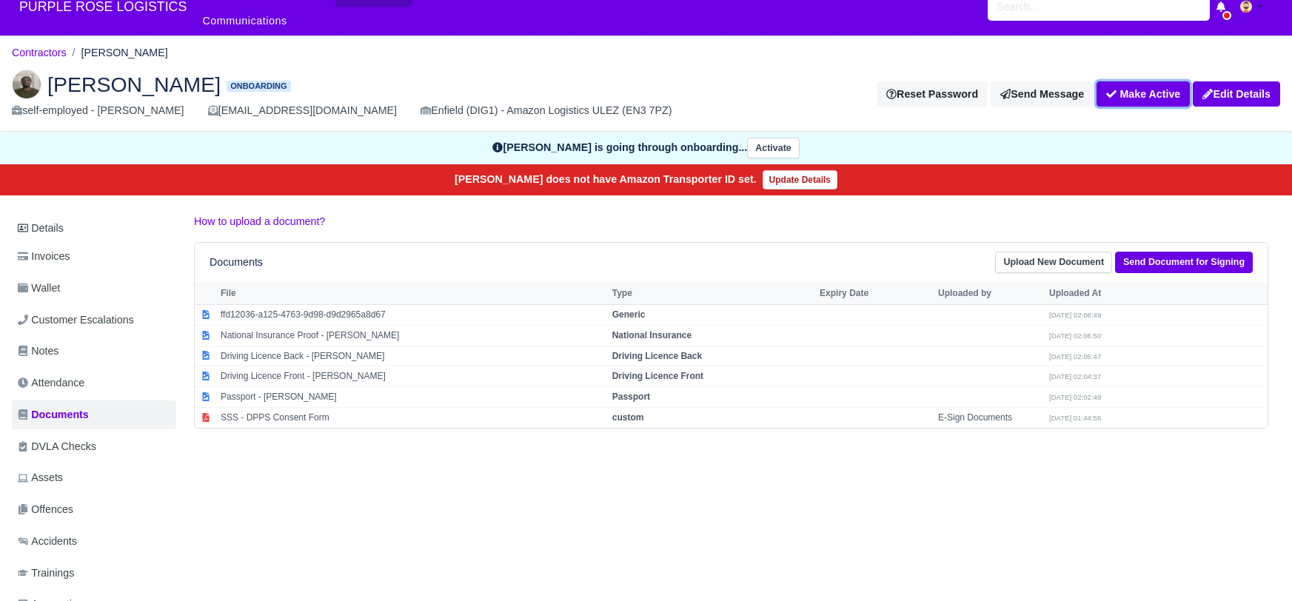
click at [1147, 81] on button "Make Active" at bounding box center [1142, 93] width 93 height 25
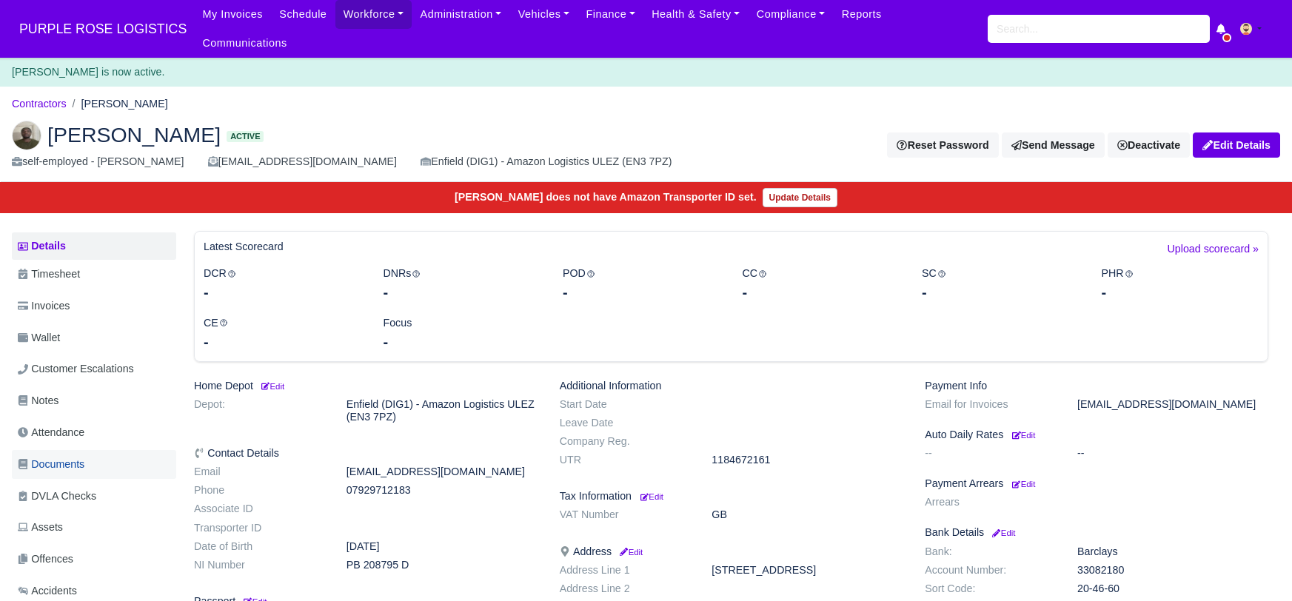
click at [42, 456] on span "Documents" at bounding box center [51, 464] width 67 height 17
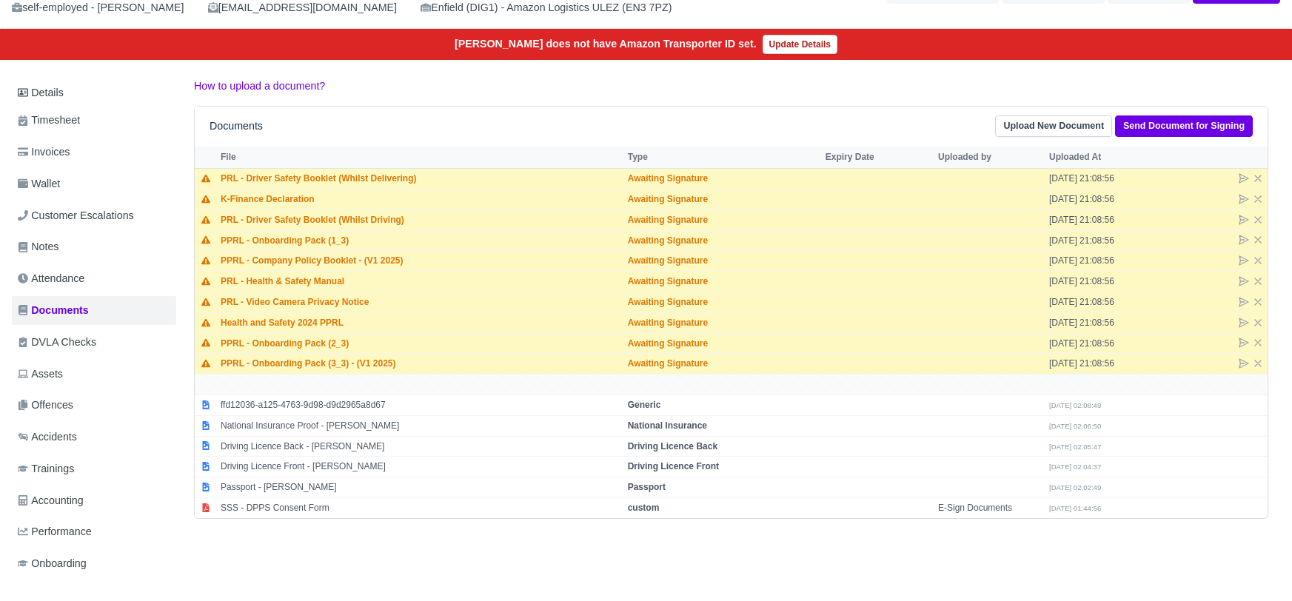
scroll to position [135, 0]
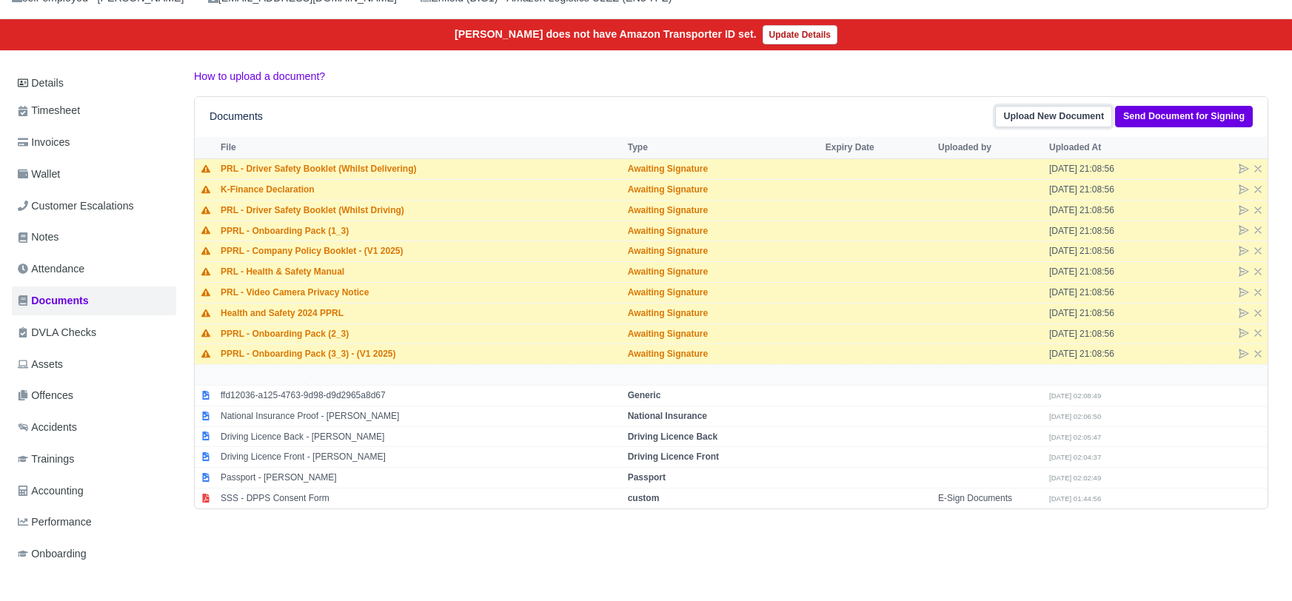
click at [1056, 106] on link "Upload New Document" at bounding box center [1053, 116] width 117 height 21
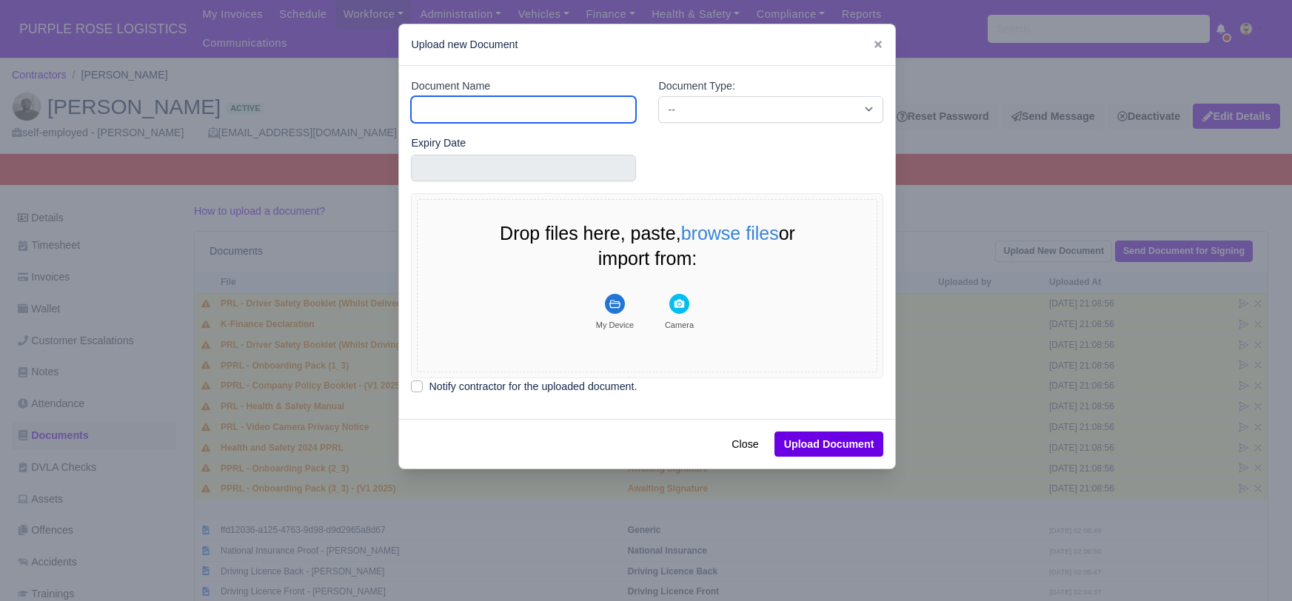
click at [454, 101] on input "Document Name" at bounding box center [523, 109] width 225 height 27
type input "DVLA"
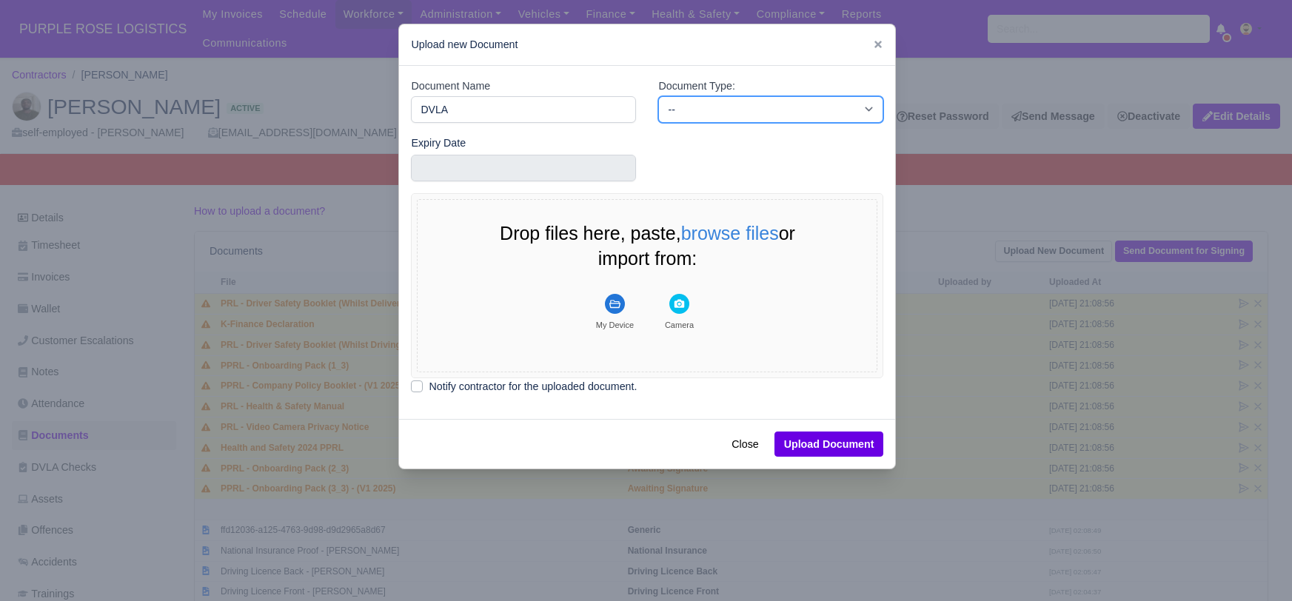
click at [689, 104] on select "-- Accounting Engagement Letter Age Verification Confirmation Background Check …" at bounding box center [770, 109] width 225 height 27
select select "dvla-check"
click at [658, 96] on select "-- Accounting Engagement Letter Age Verification Confirmation Background Check …" at bounding box center [770, 109] width 225 height 27
click at [602, 303] on button "My Device" at bounding box center [615, 311] width 64 height 51
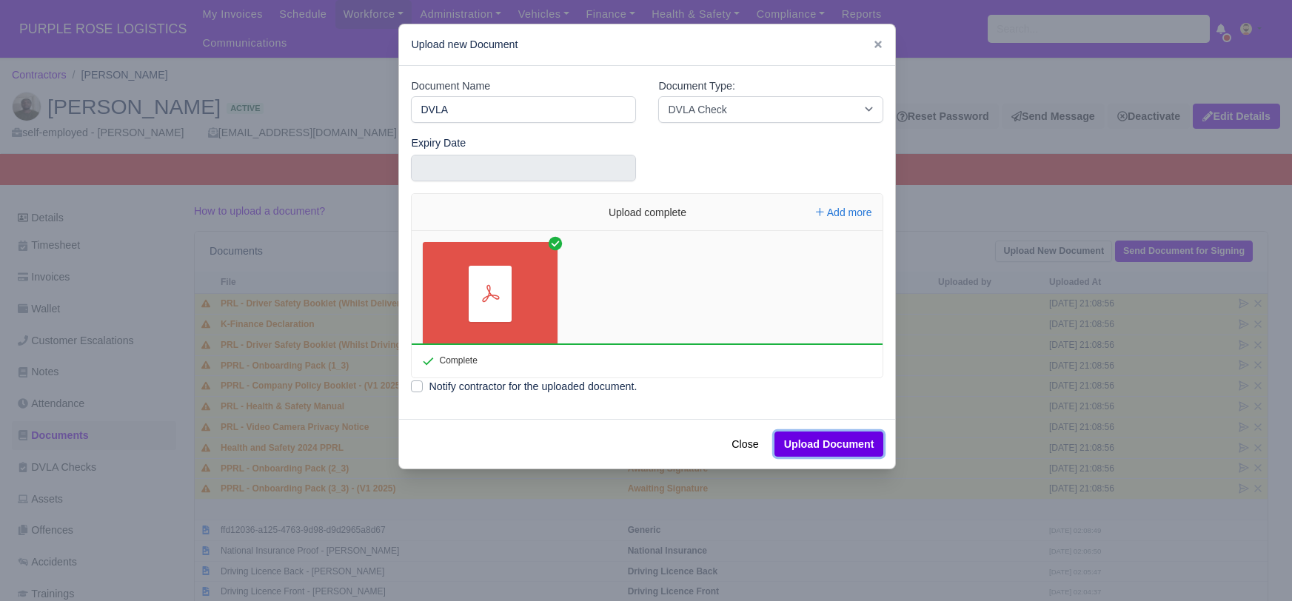
click at [821, 441] on button "Upload Document" at bounding box center [829, 444] width 110 height 25
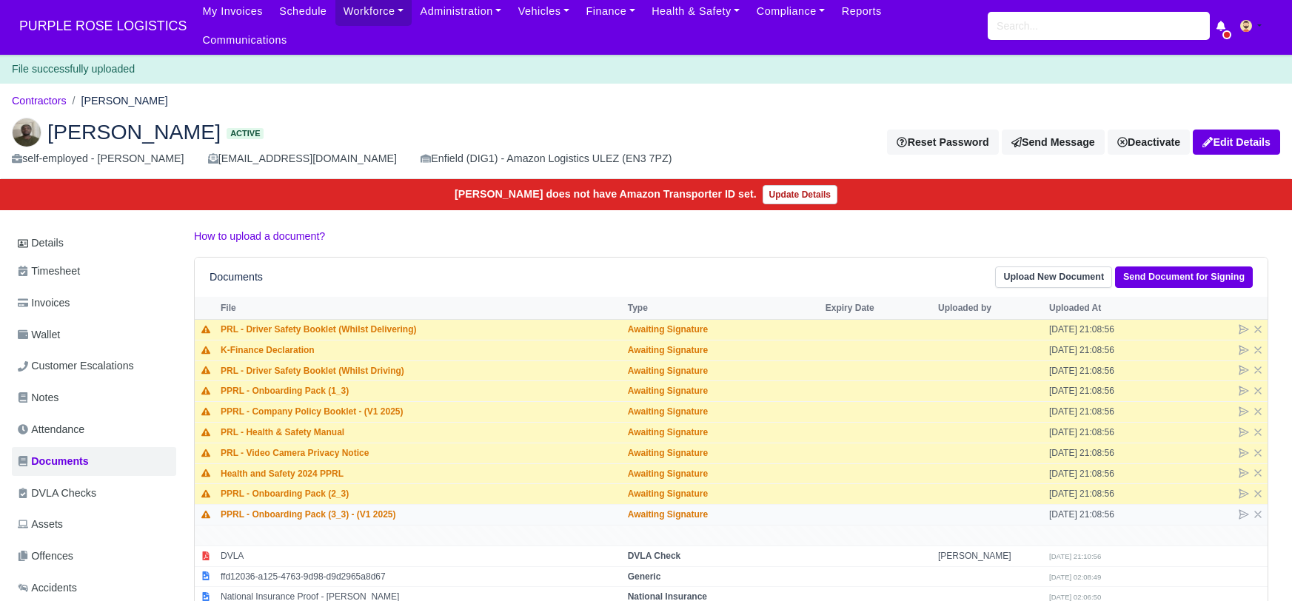
scroll to position [14, 0]
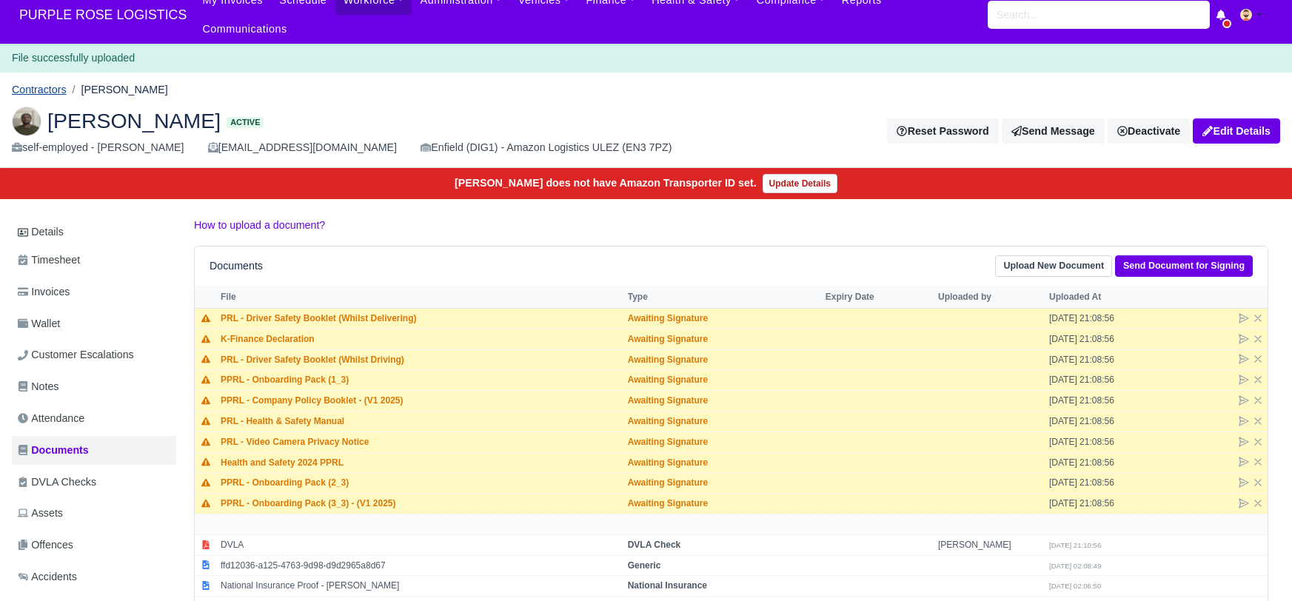
click at [52, 84] on link "Contractors" at bounding box center [39, 90] width 55 height 12
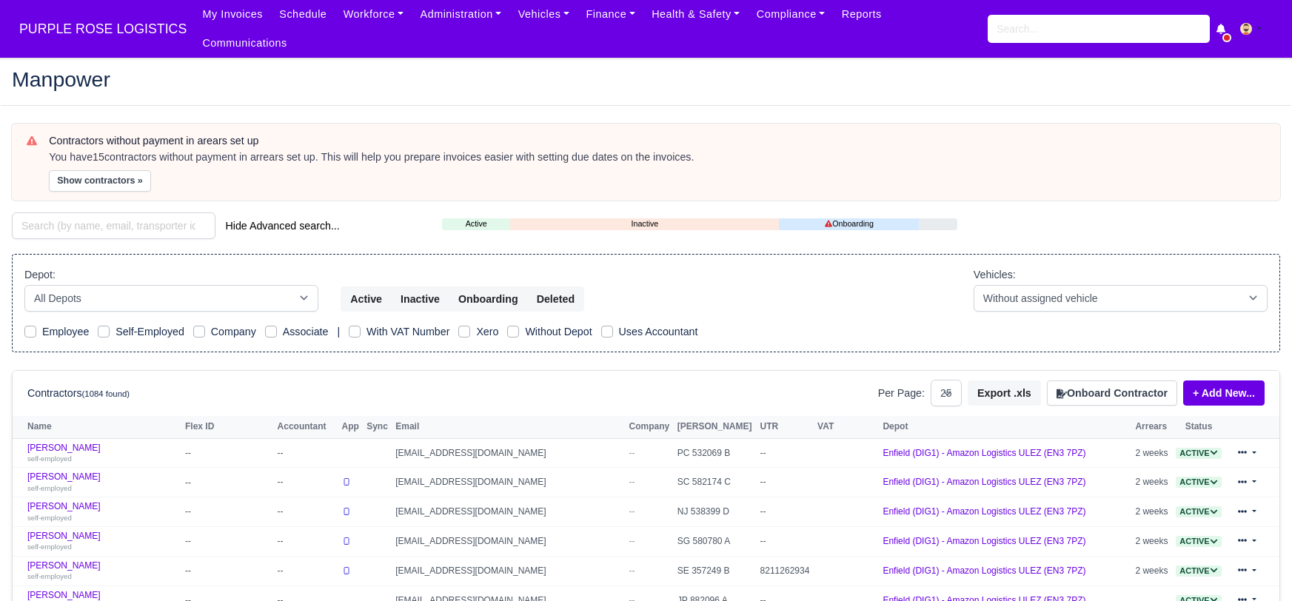
select select "25"
click at [66, 212] on input "search" at bounding box center [114, 225] width 204 height 27
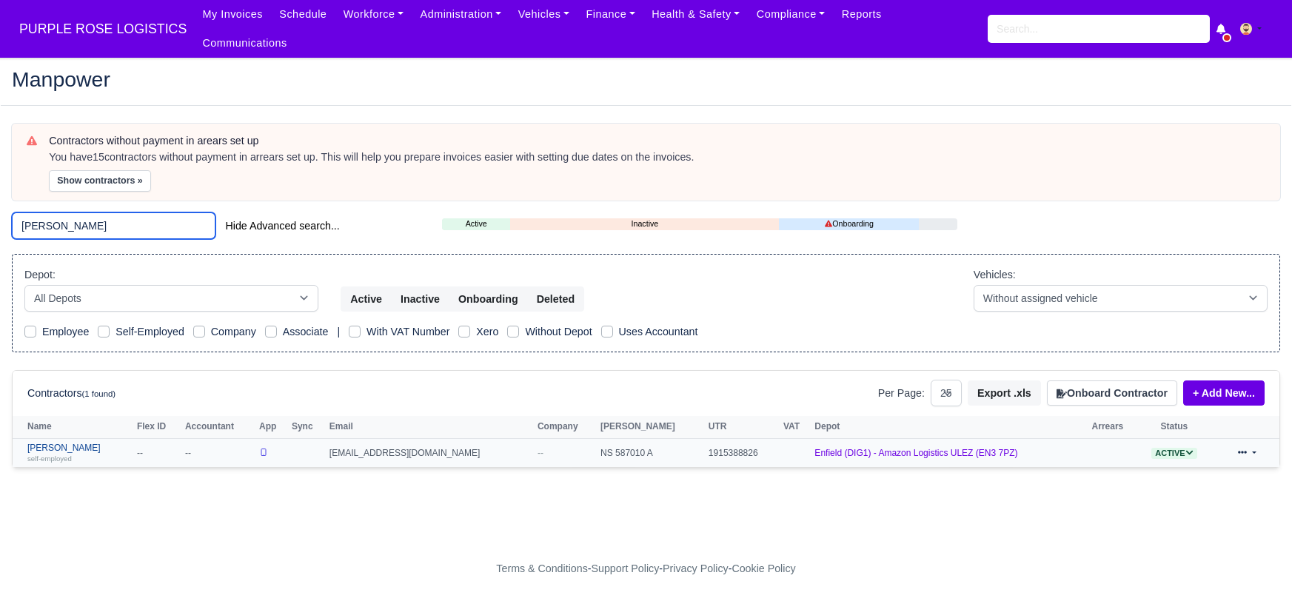
type input "jason"
click at [51, 443] on link "Jason Russon self-employed" at bounding box center [78, 453] width 102 height 21
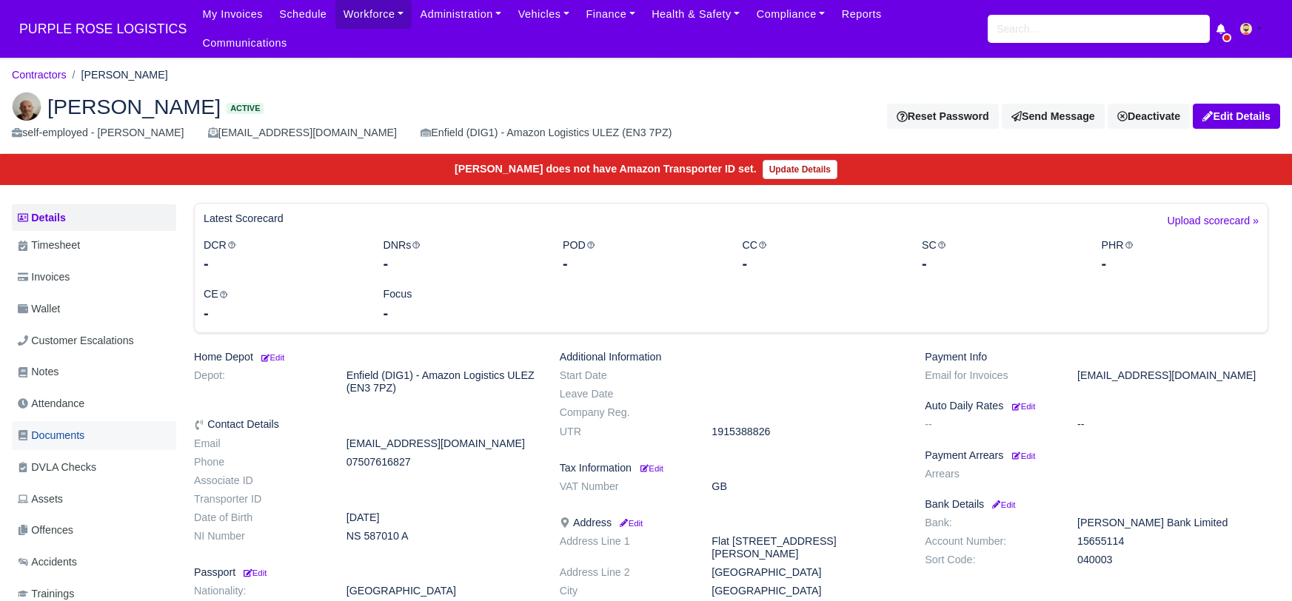
click at [82, 427] on span "Documents" at bounding box center [51, 435] width 67 height 17
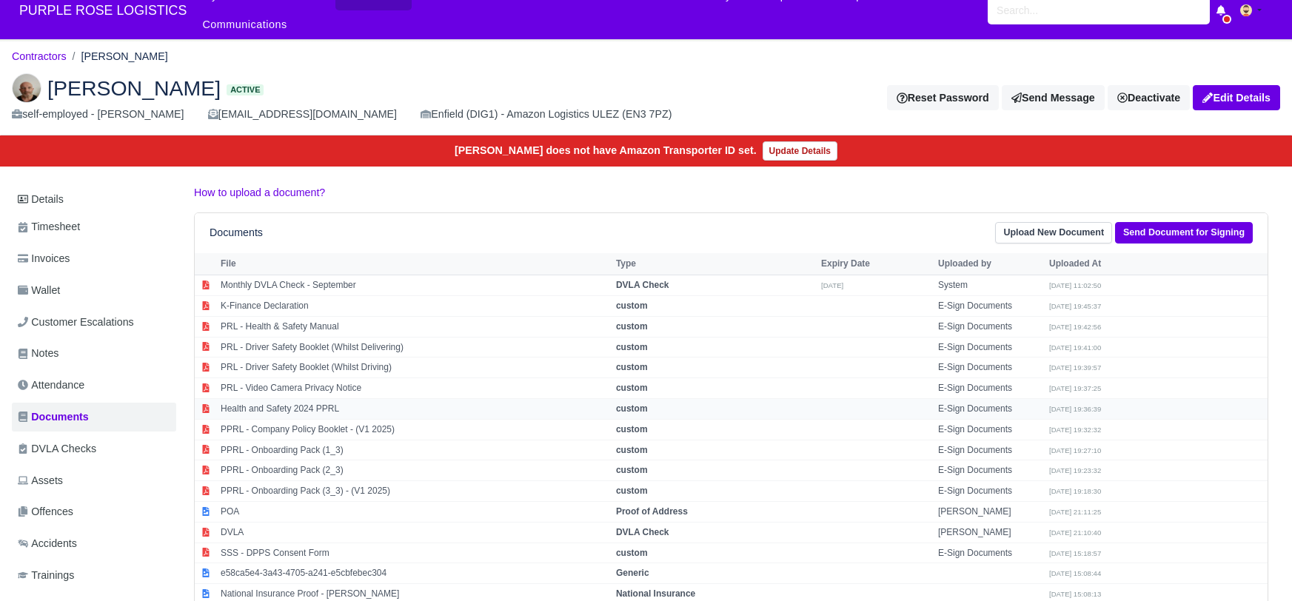
scroll to position [22, 0]
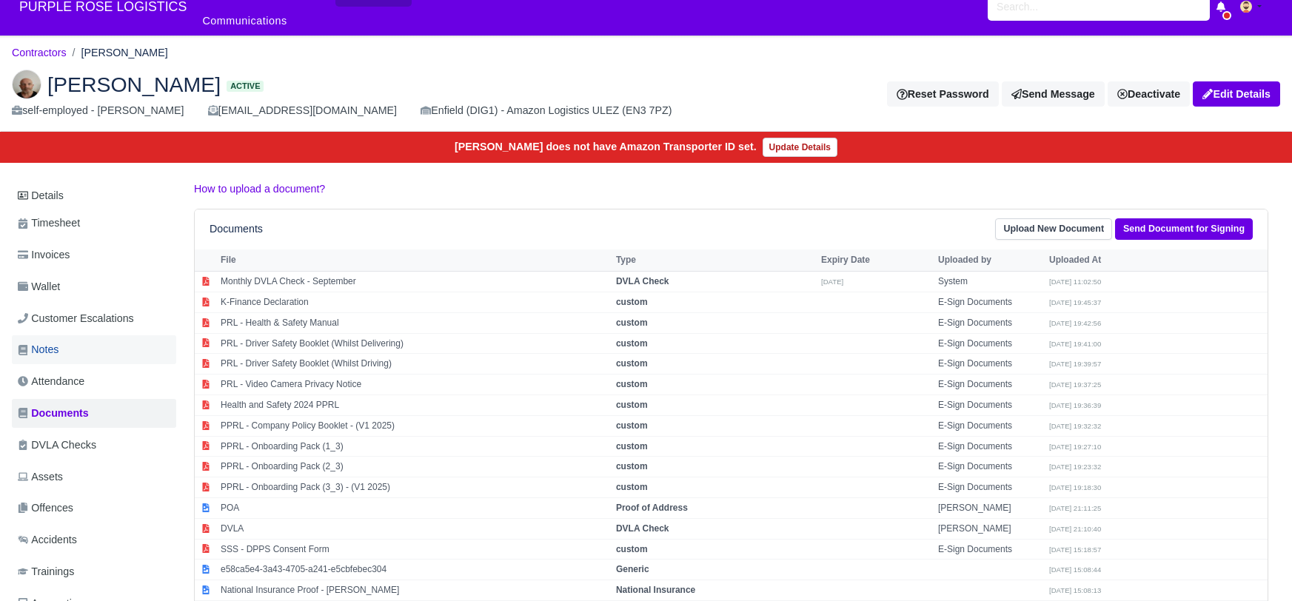
click at [53, 341] on span "Notes" at bounding box center [38, 349] width 41 height 17
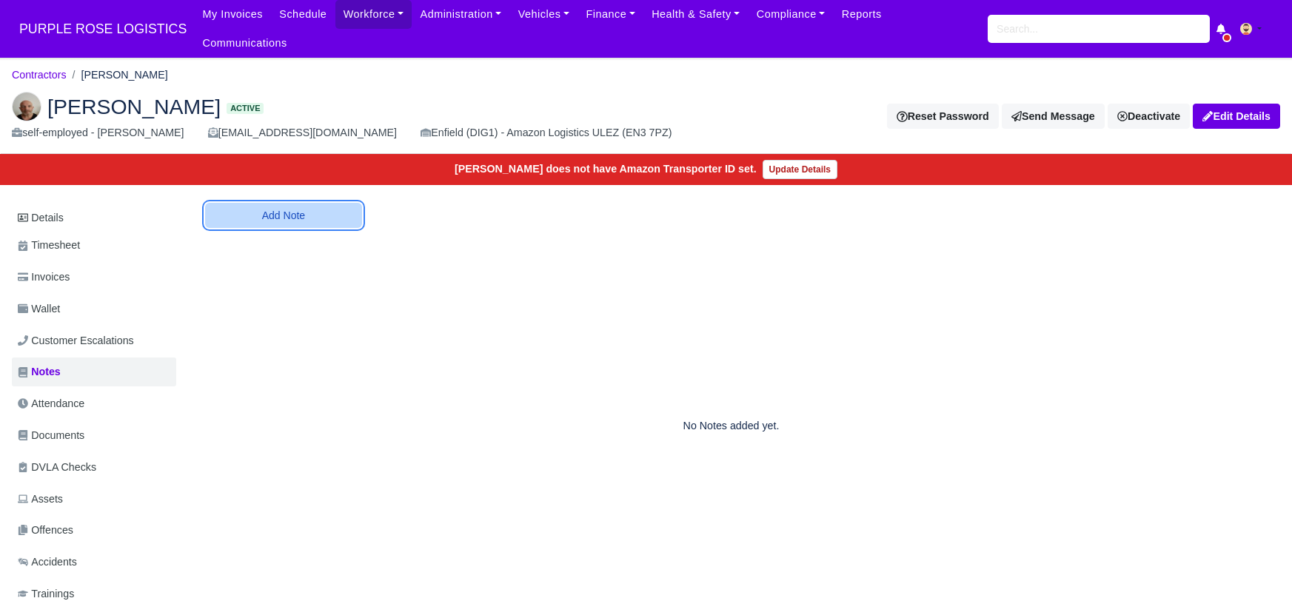
click at [305, 203] on button "Add Note" at bounding box center [283, 215] width 157 height 25
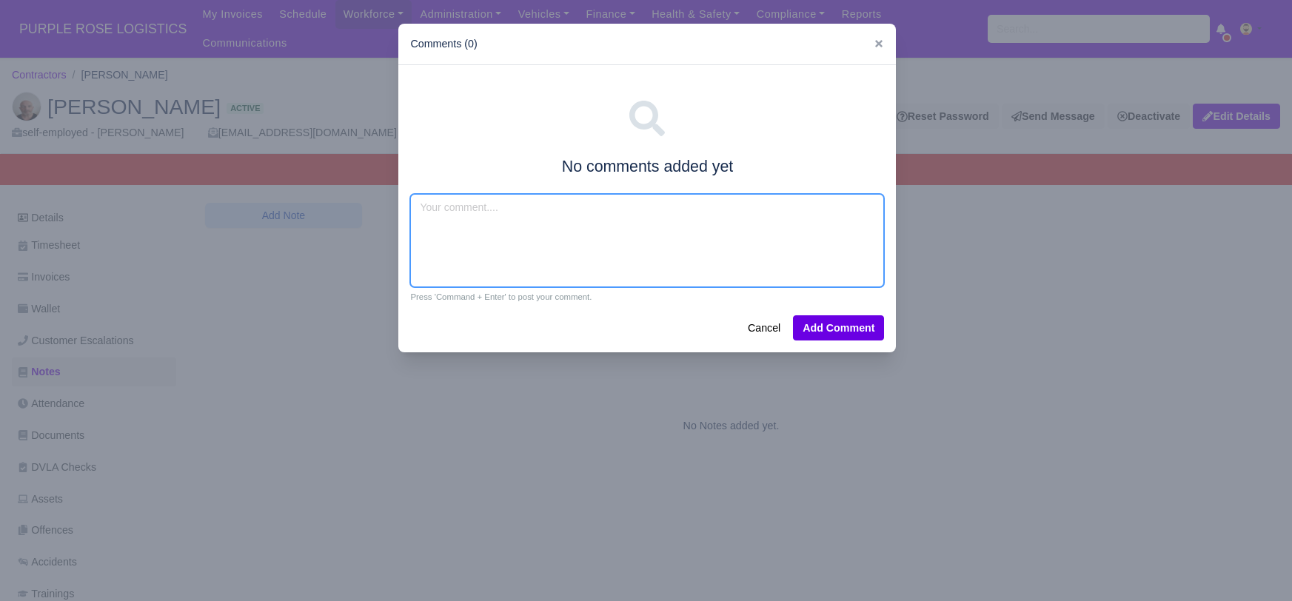
click at [459, 219] on textarea at bounding box center [647, 240] width 474 height 93
type textarea "Amazon flex.van exp"
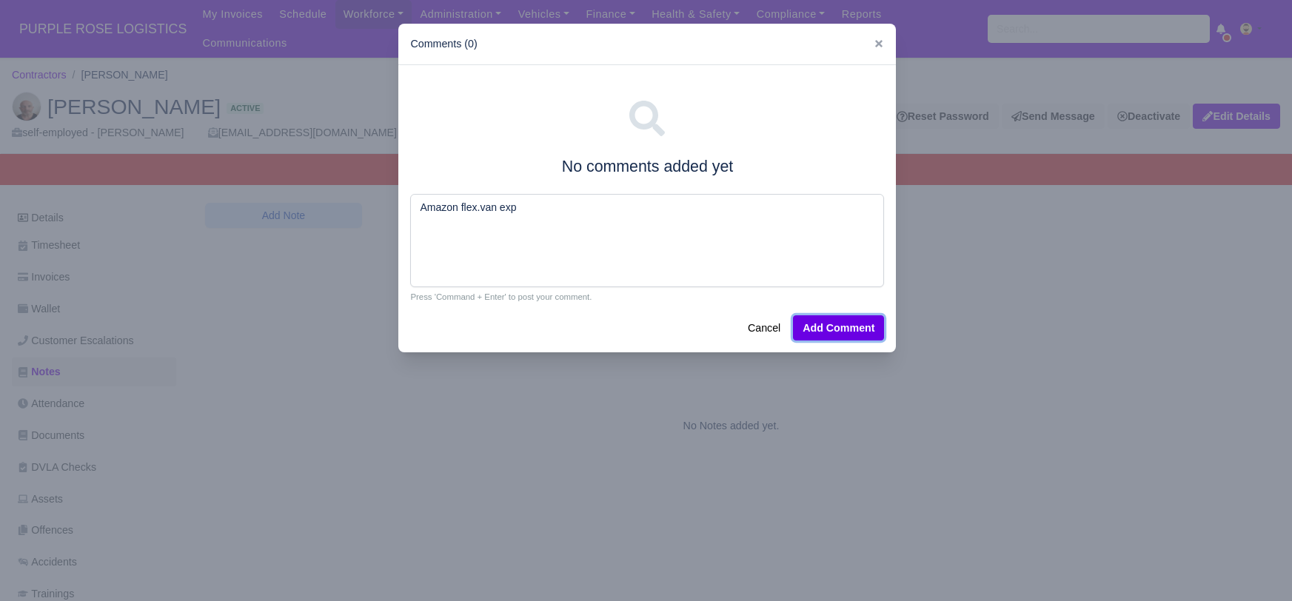
click at [846, 326] on button "Add Comment" at bounding box center [838, 327] width 91 height 25
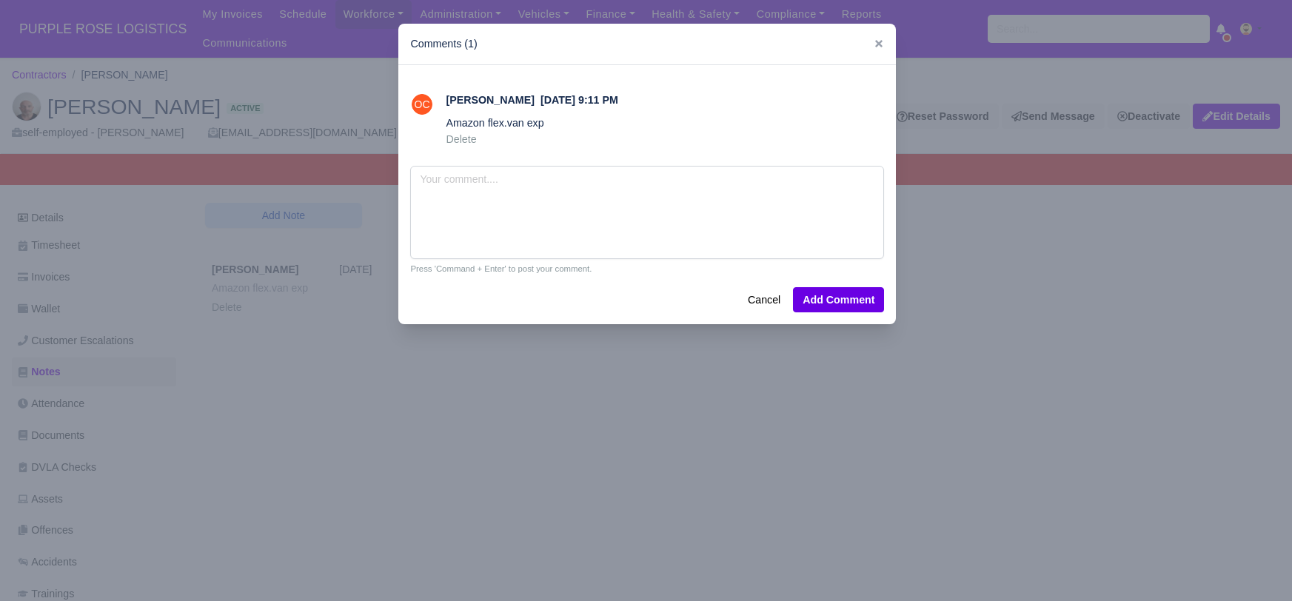
click at [363, 446] on div at bounding box center [646, 300] width 1292 height 601
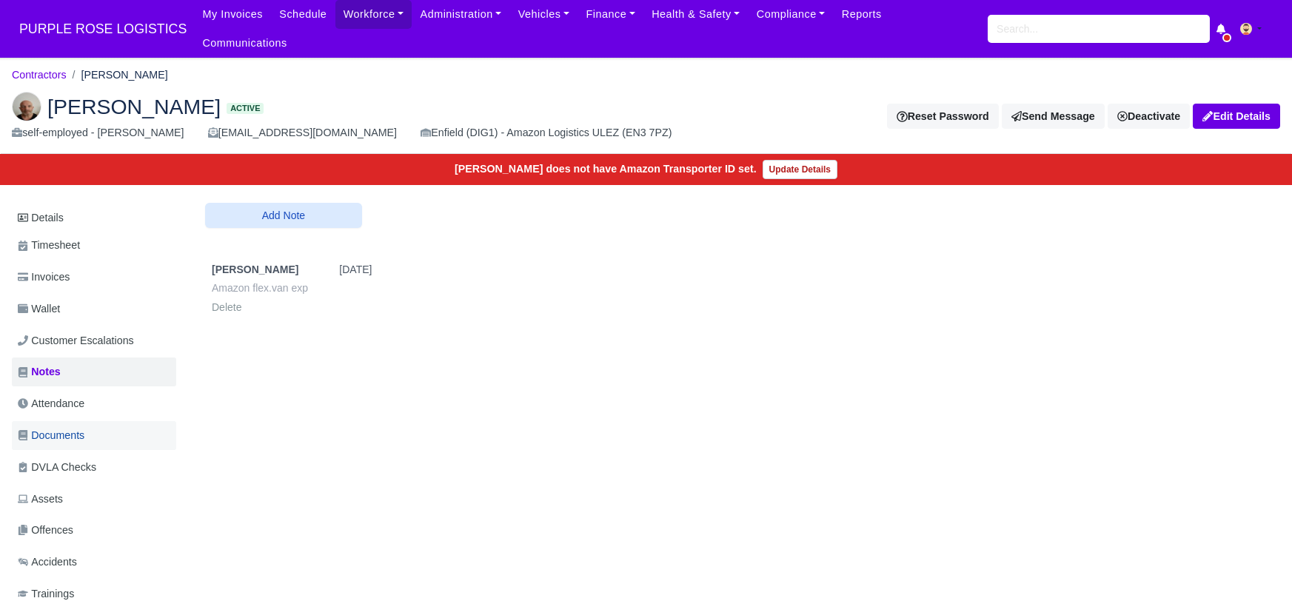
click at [55, 427] on span "Documents" at bounding box center [51, 435] width 67 height 17
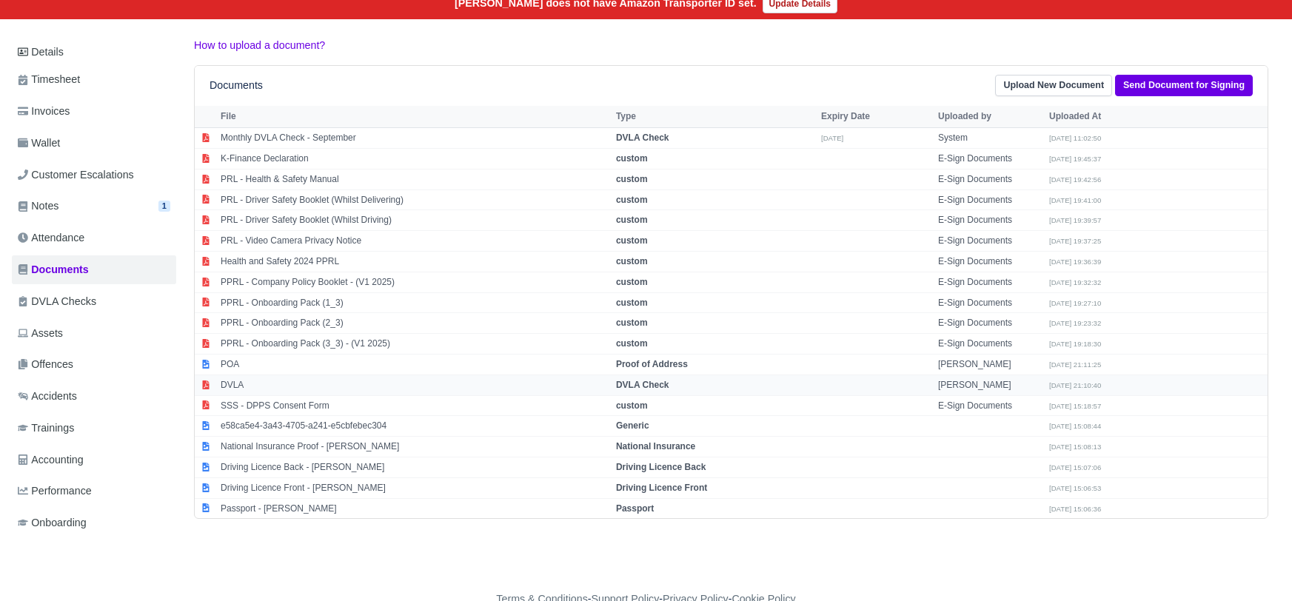
scroll to position [177, 0]
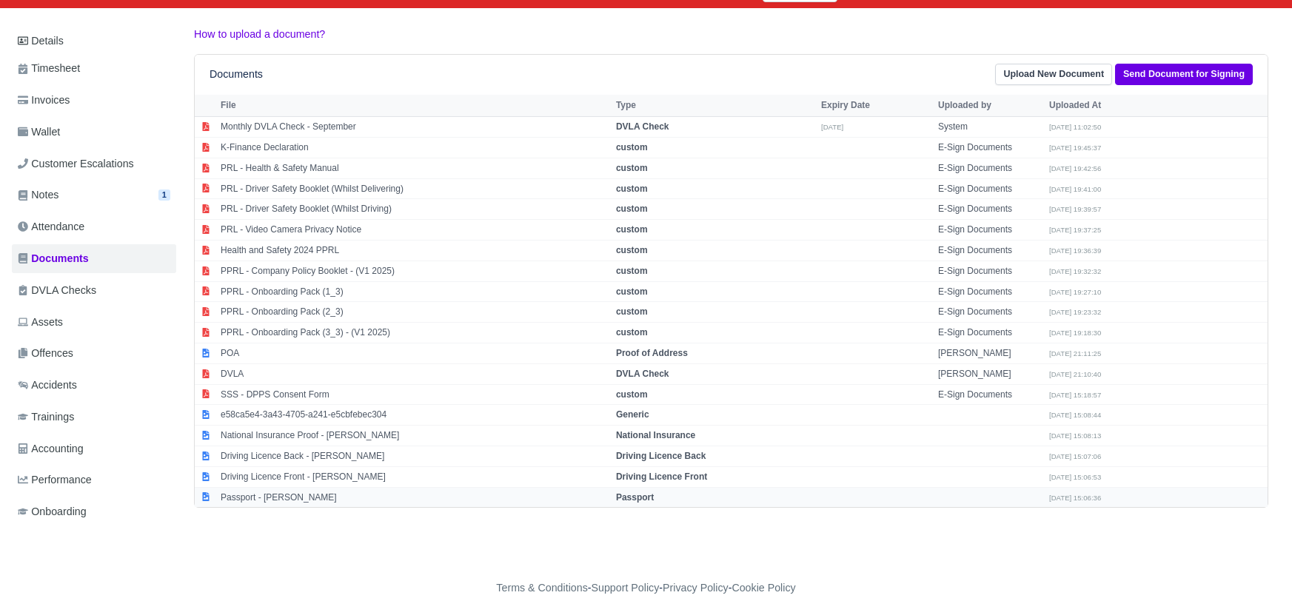
click at [640, 492] on strong "Passport" at bounding box center [635, 497] width 38 height 10
select select "passport"
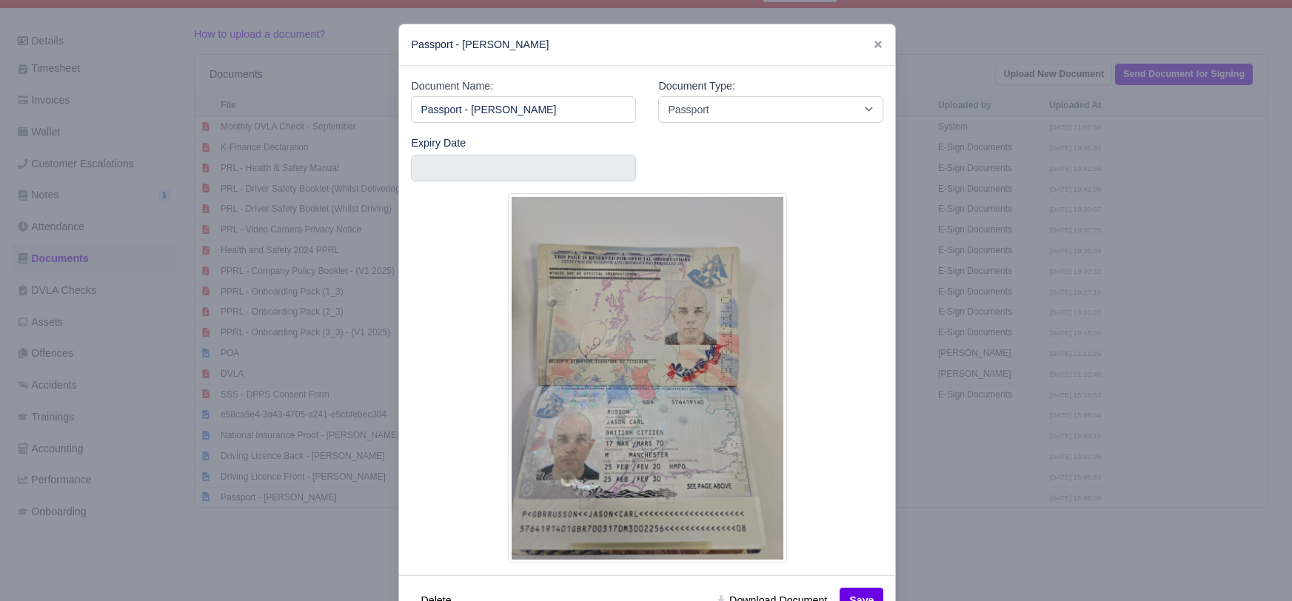
click at [1090, 521] on div at bounding box center [646, 300] width 1292 height 601
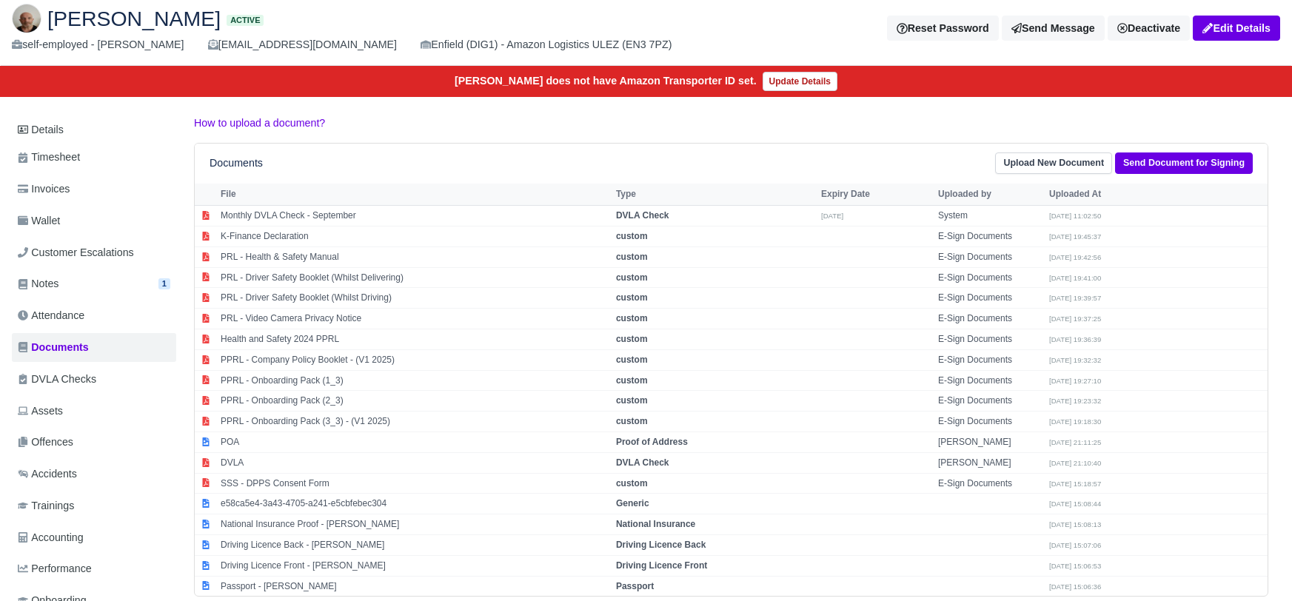
scroll to position [0, 0]
